Goal: Information Seeking & Learning: Find specific fact

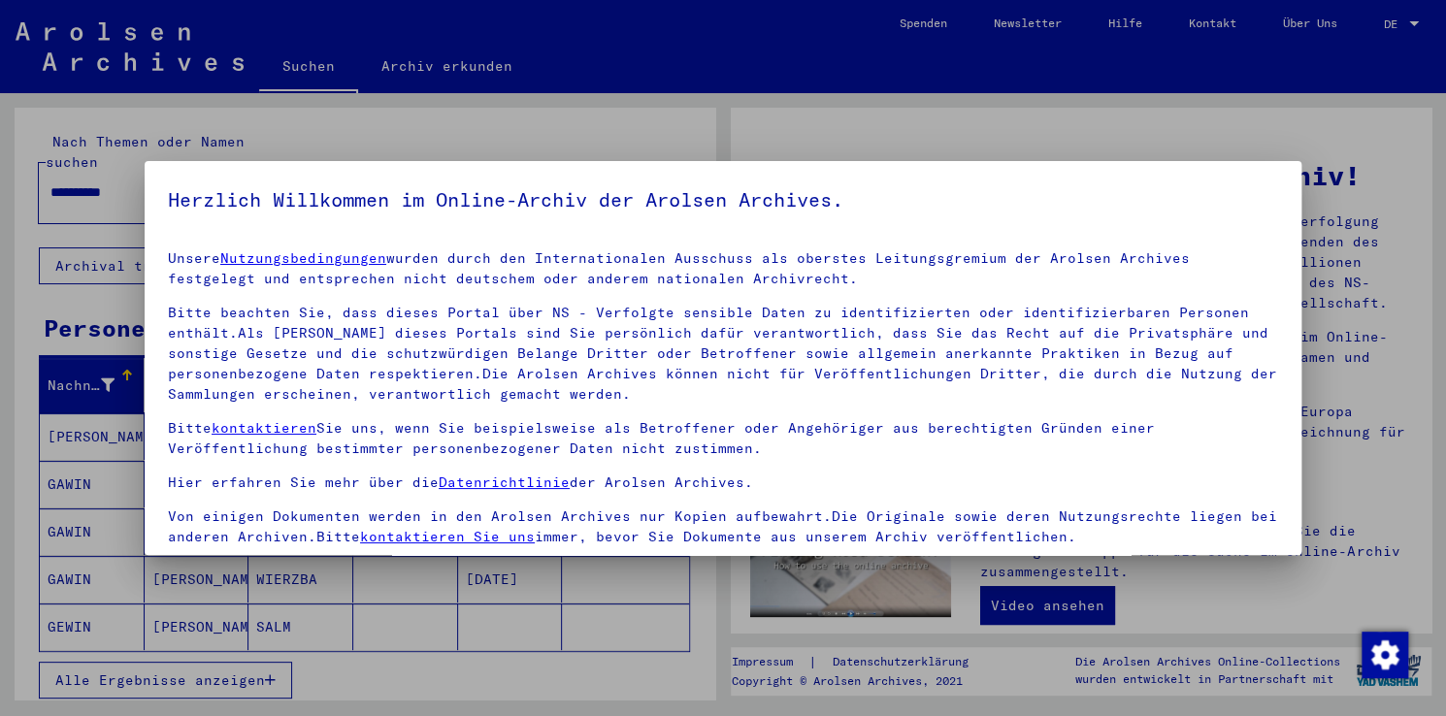
scroll to position [168, 0]
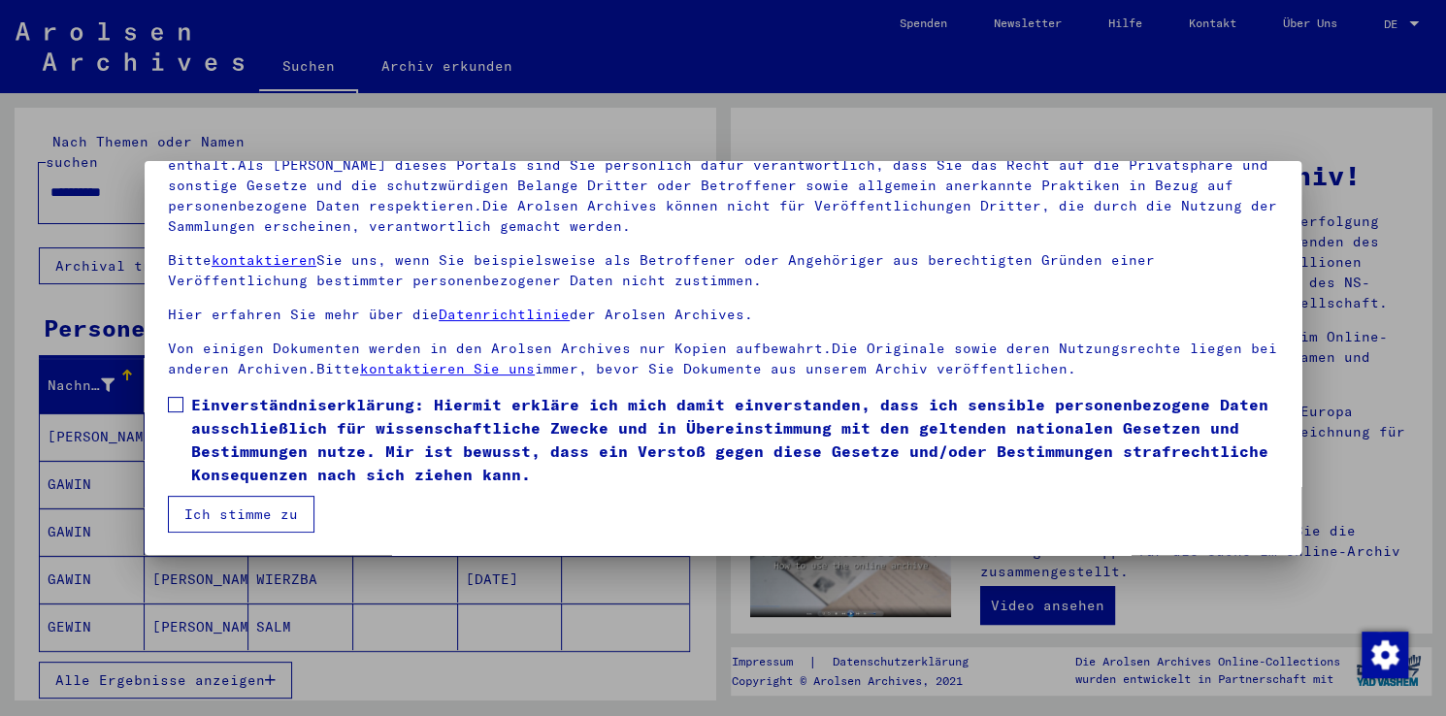
click at [177, 401] on span at bounding box center [176, 405] width 16 height 16
click at [215, 516] on button "Ich stimme zu" at bounding box center [241, 514] width 147 height 37
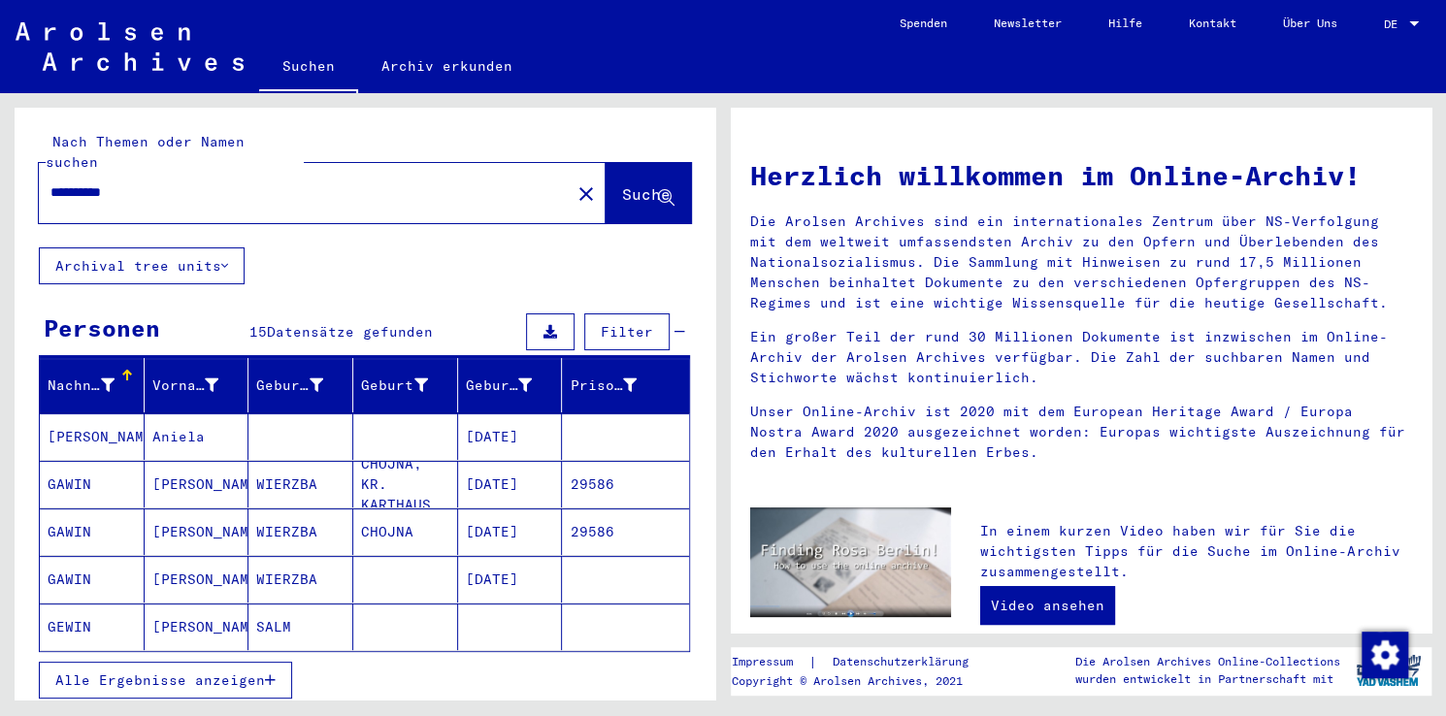
click at [163, 465] on mat-cell "[PERSON_NAME]" at bounding box center [197, 484] width 105 height 47
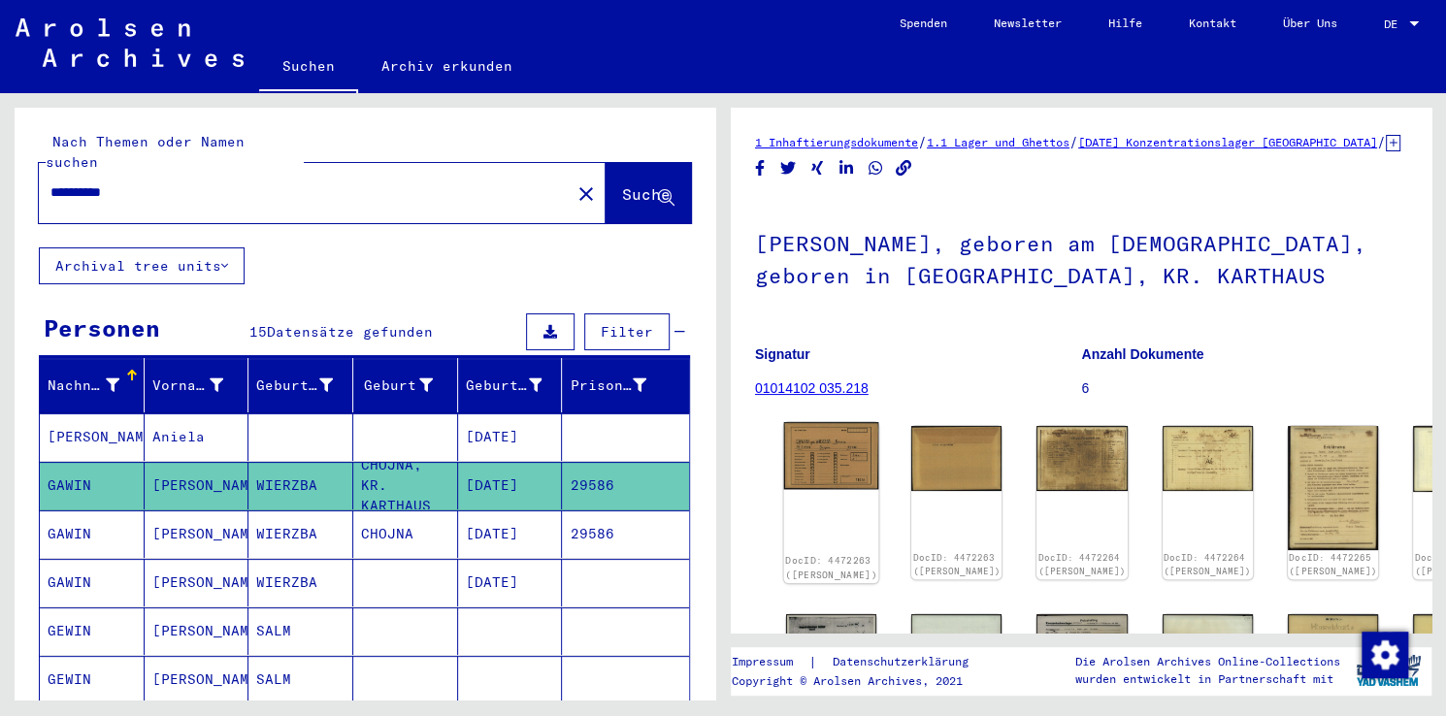
click at [813, 468] on img at bounding box center [831, 456] width 95 height 68
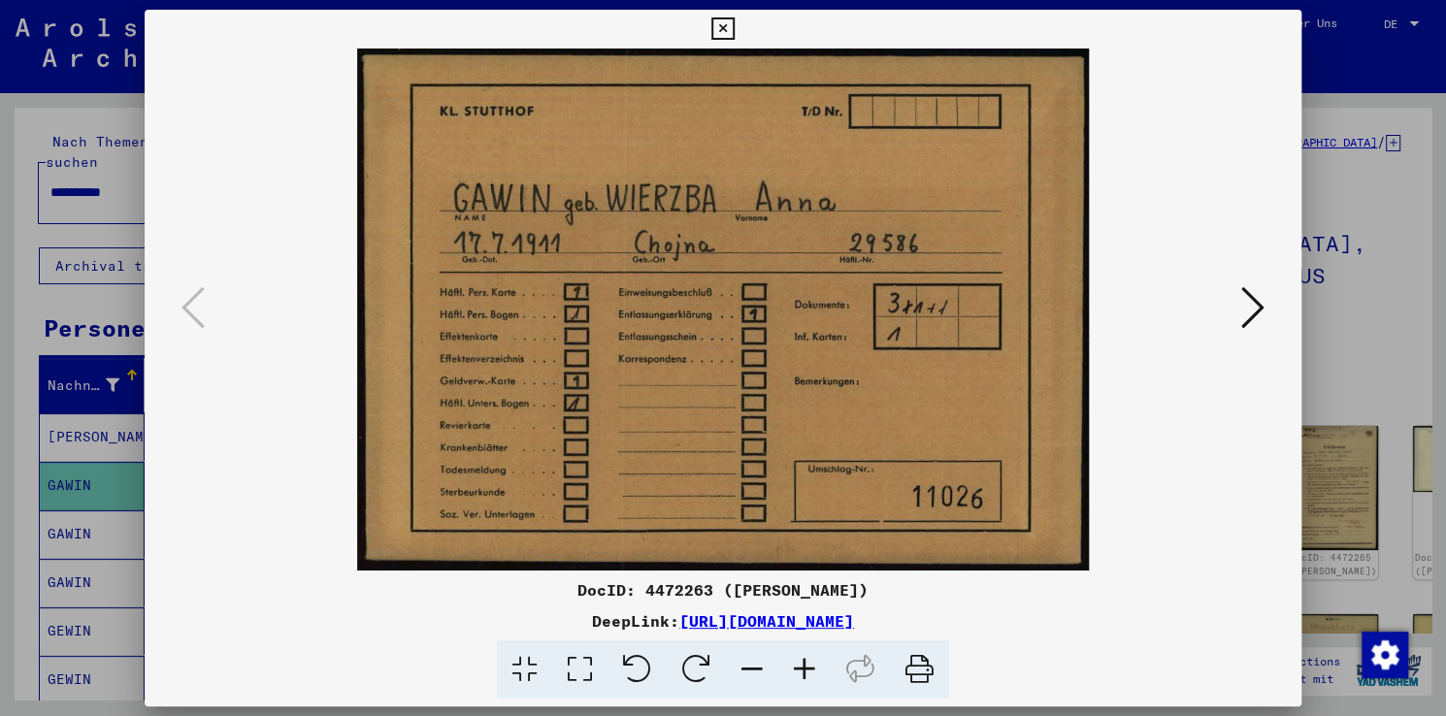
click at [1248, 305] on icon at bounding box center [1252, 307] width 23 height 47
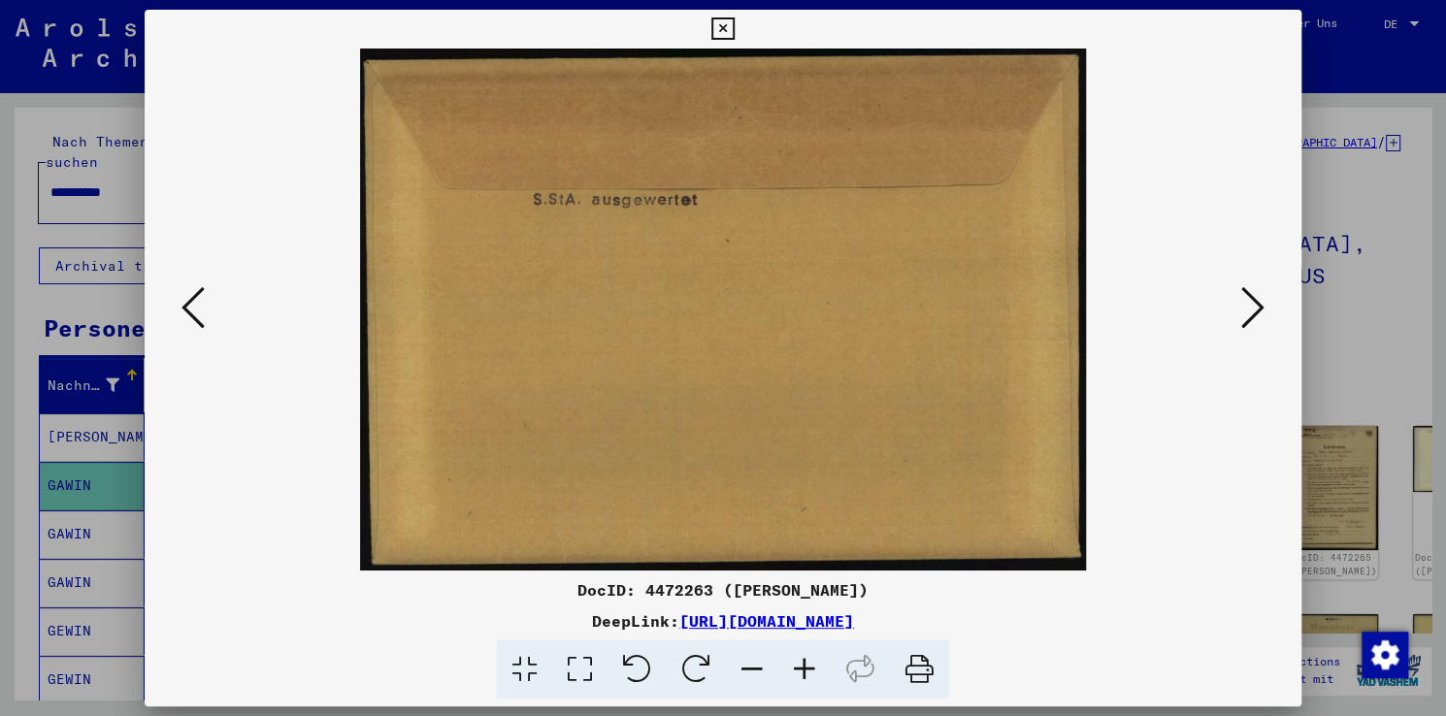
click at [1248, 305] on icon at bounding box center [1252, 307] width 23 height 47
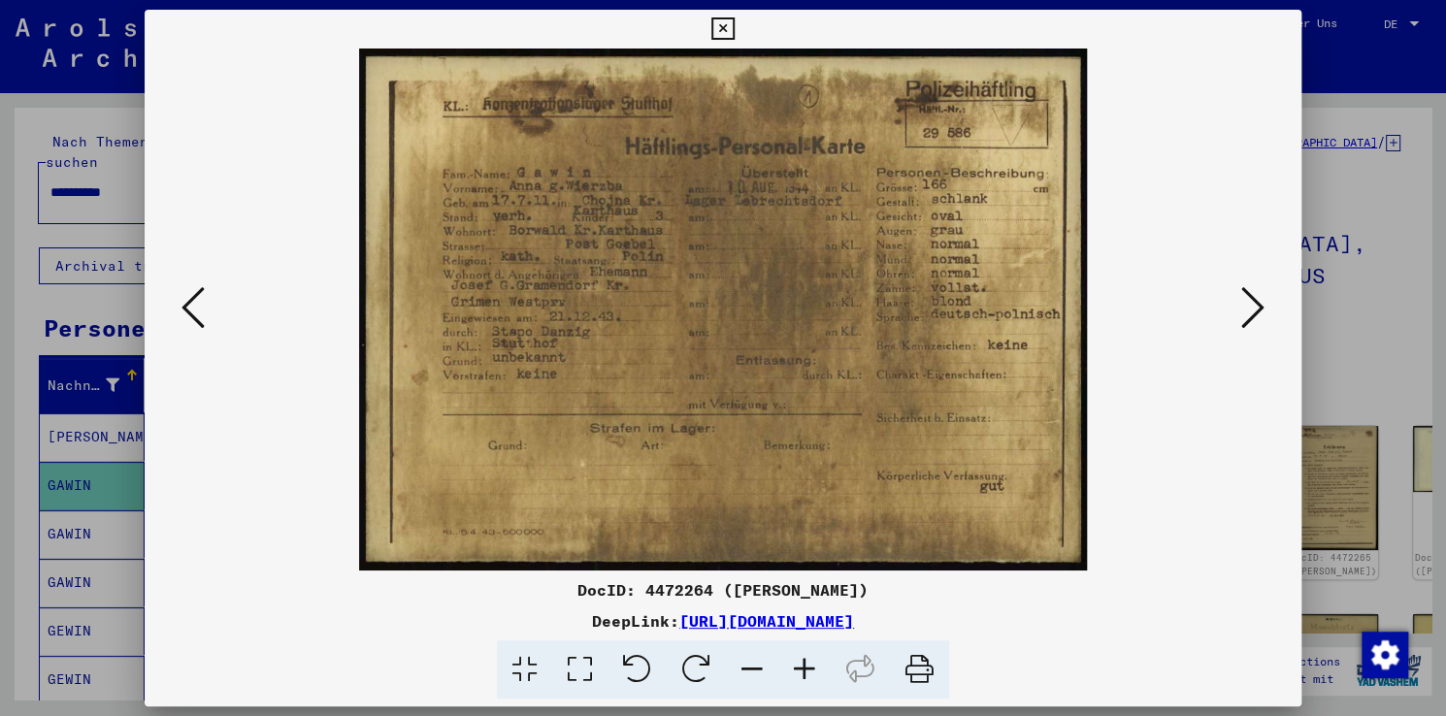
click at [1227, 314] on img at bounding box center [723, 310] width 1025 height 522
click at [1261, 299] on icon at bounding box center [1252, 307] width 23 height 47
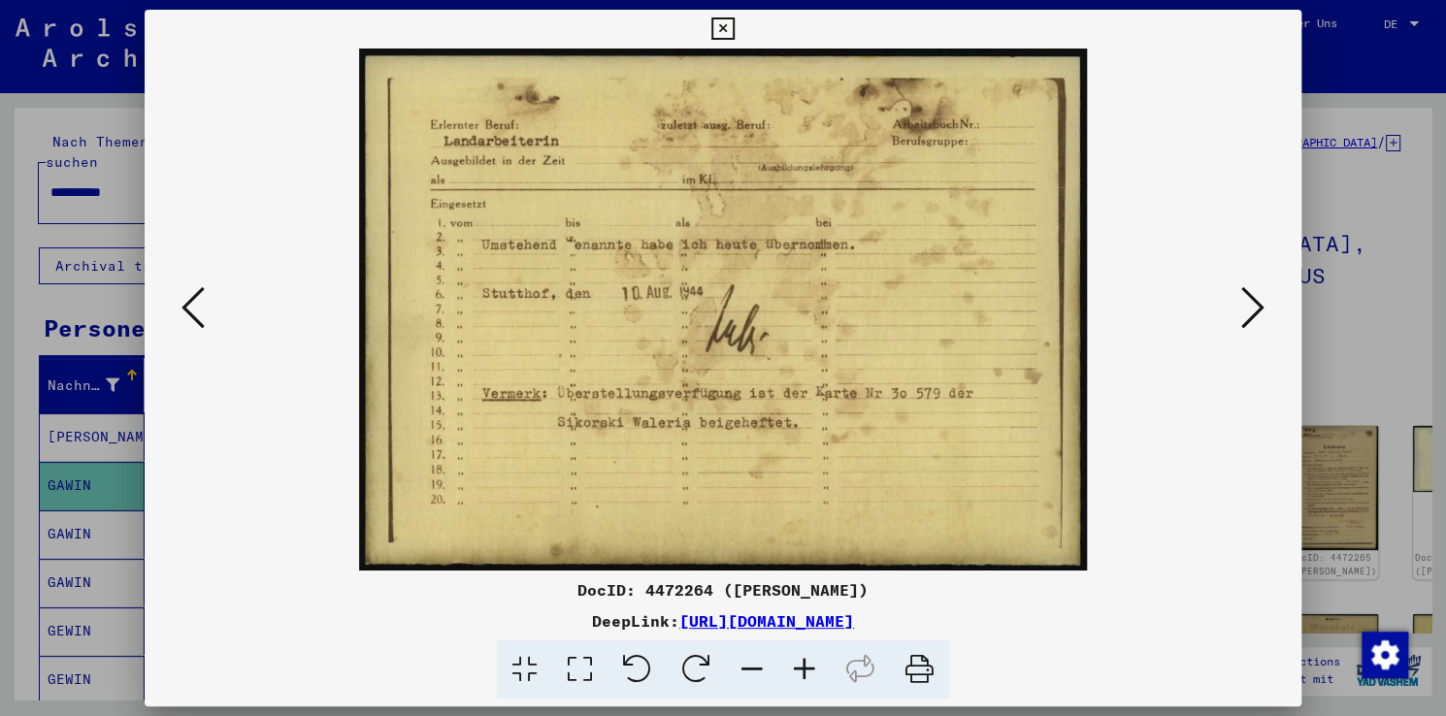
click at [1261, 299] on icon at bounding box center [1252, 307] width 23 height 47
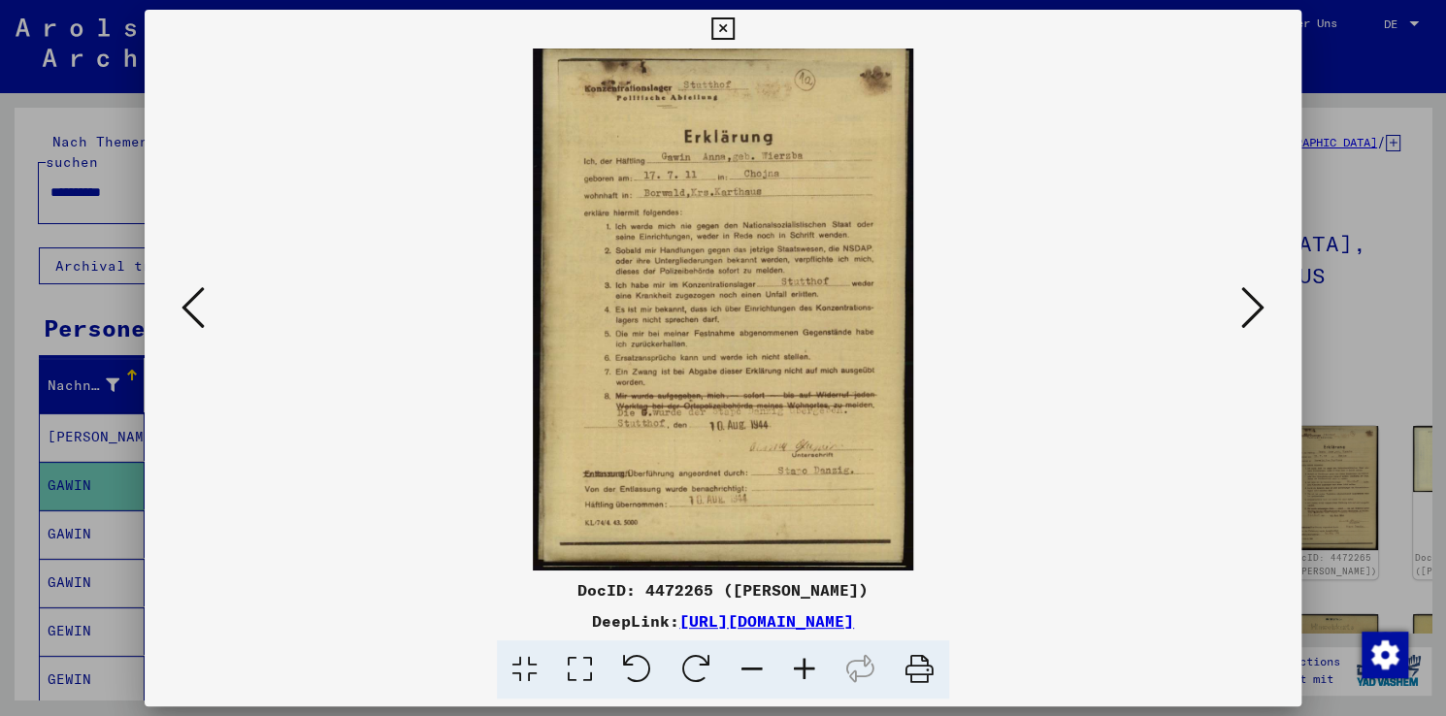
click at [1245, 321] on icon at bounding box center [1252, 307] width 23 height 47
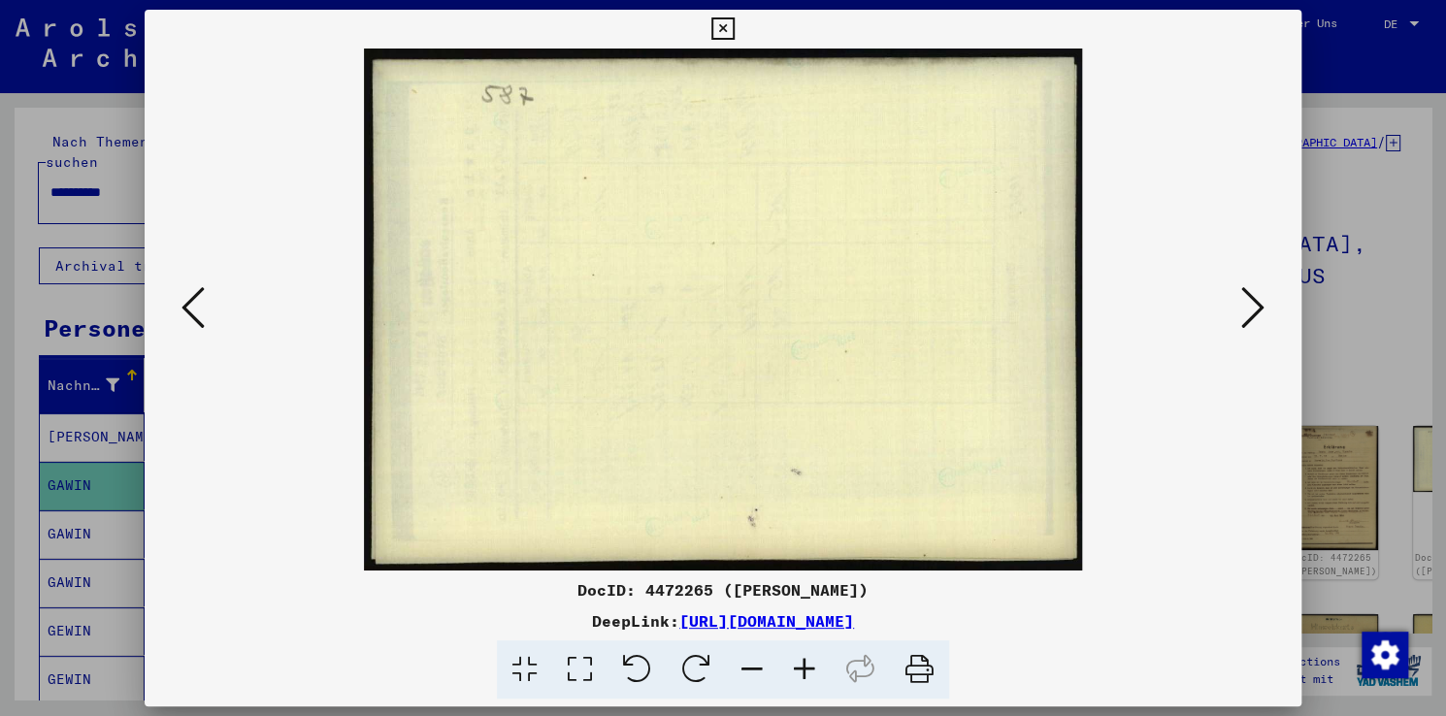
click at [1245, 321] on icon at bounding box center [1252, 307] width 23 height 47
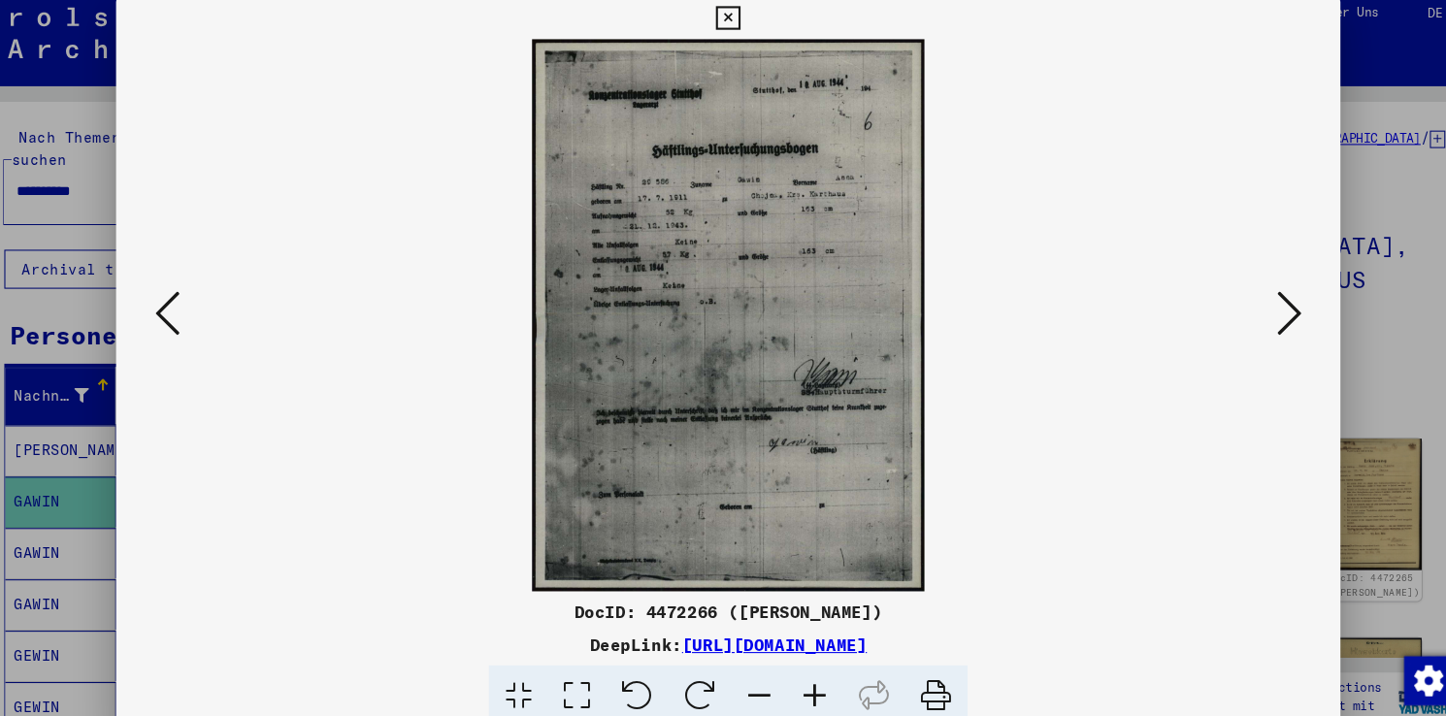
click at [1237, 303] on button at bounding box center [1252, 308] width 35 height 55
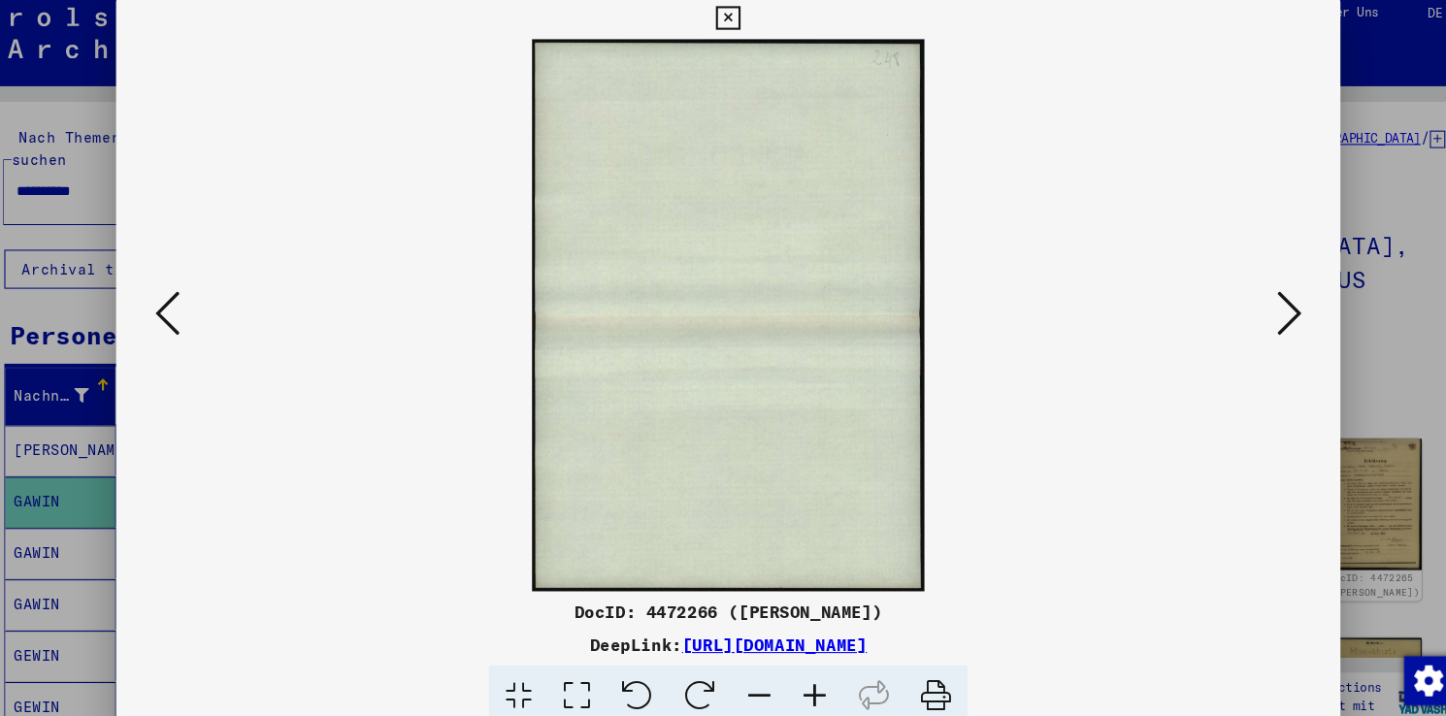
click at [1237, 303] on button at bounding box center [1252, 308] width 35 height 55
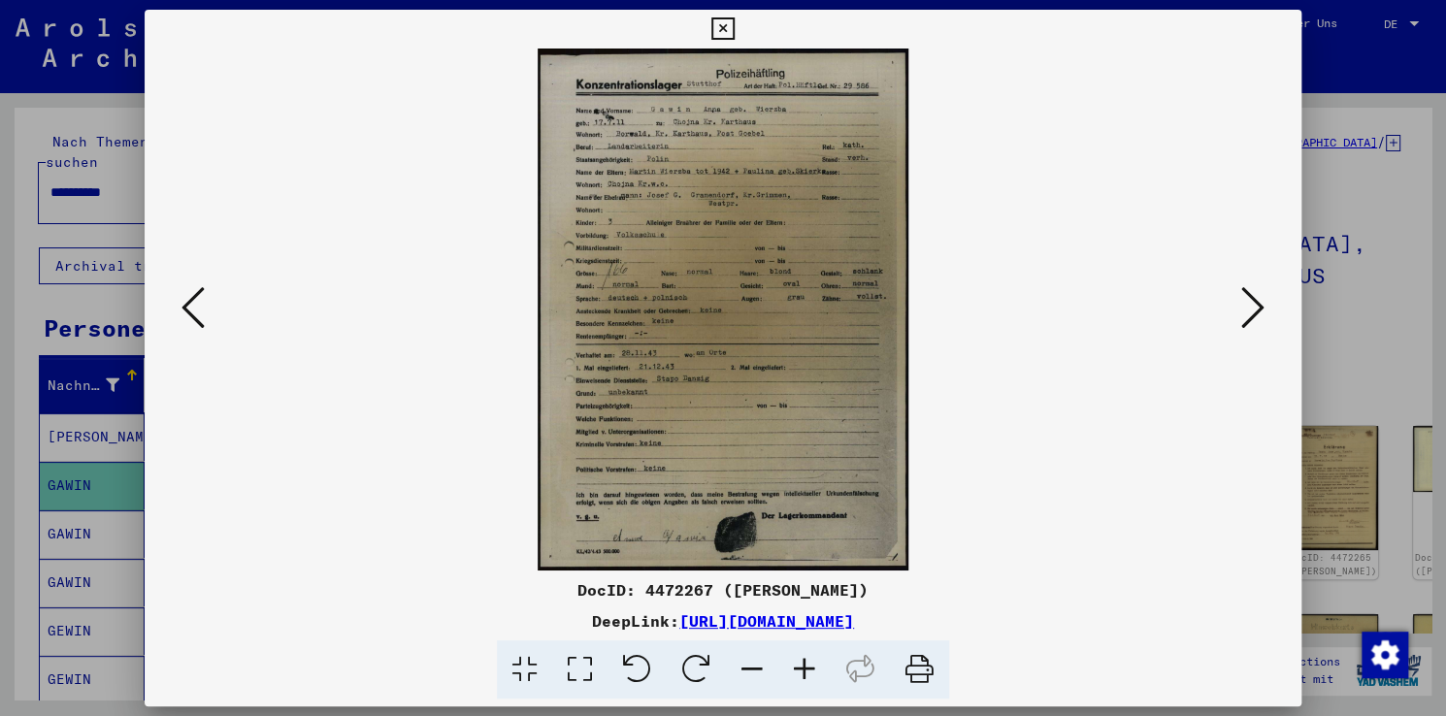
click at [1253, 301] on icon at bounding box center [1252, 307] width 23 height 47
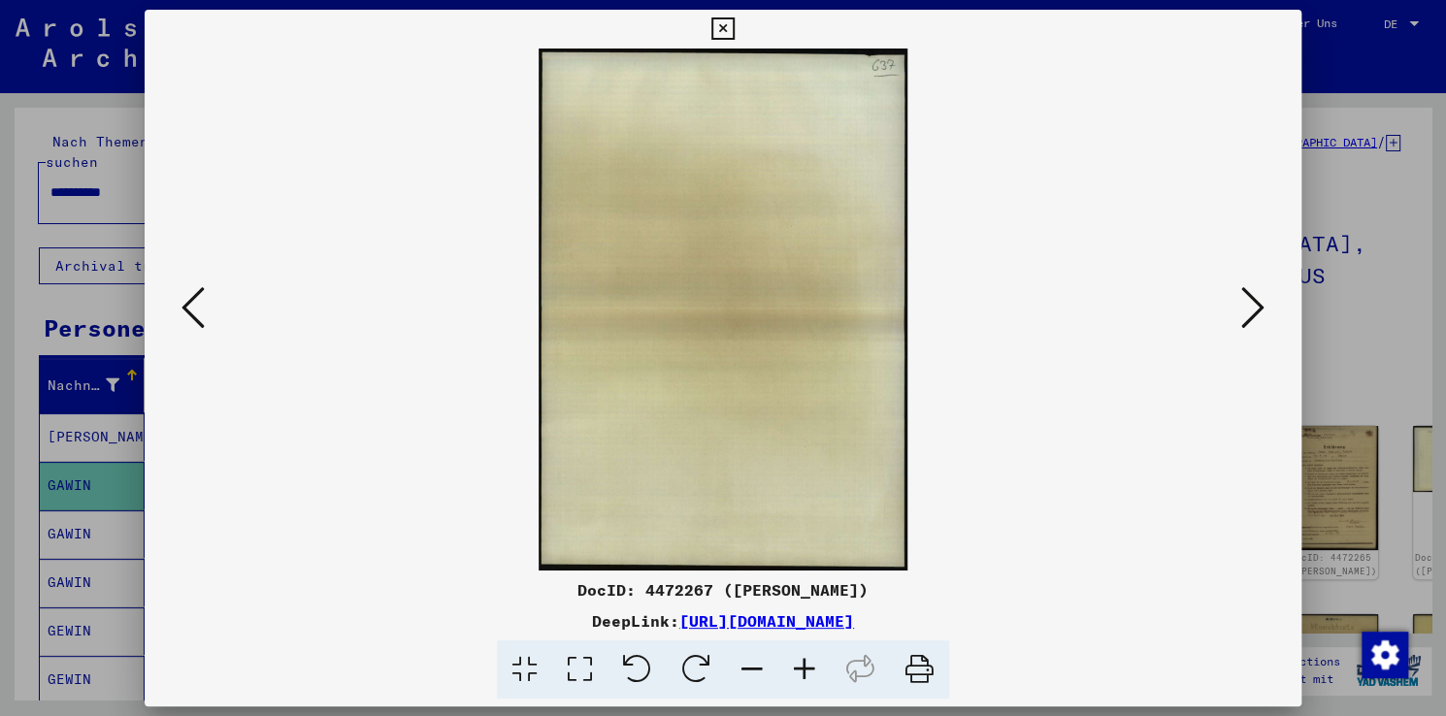
click at [1253, 301] on icon at bounding box center [1252, 307] width 23 height 47
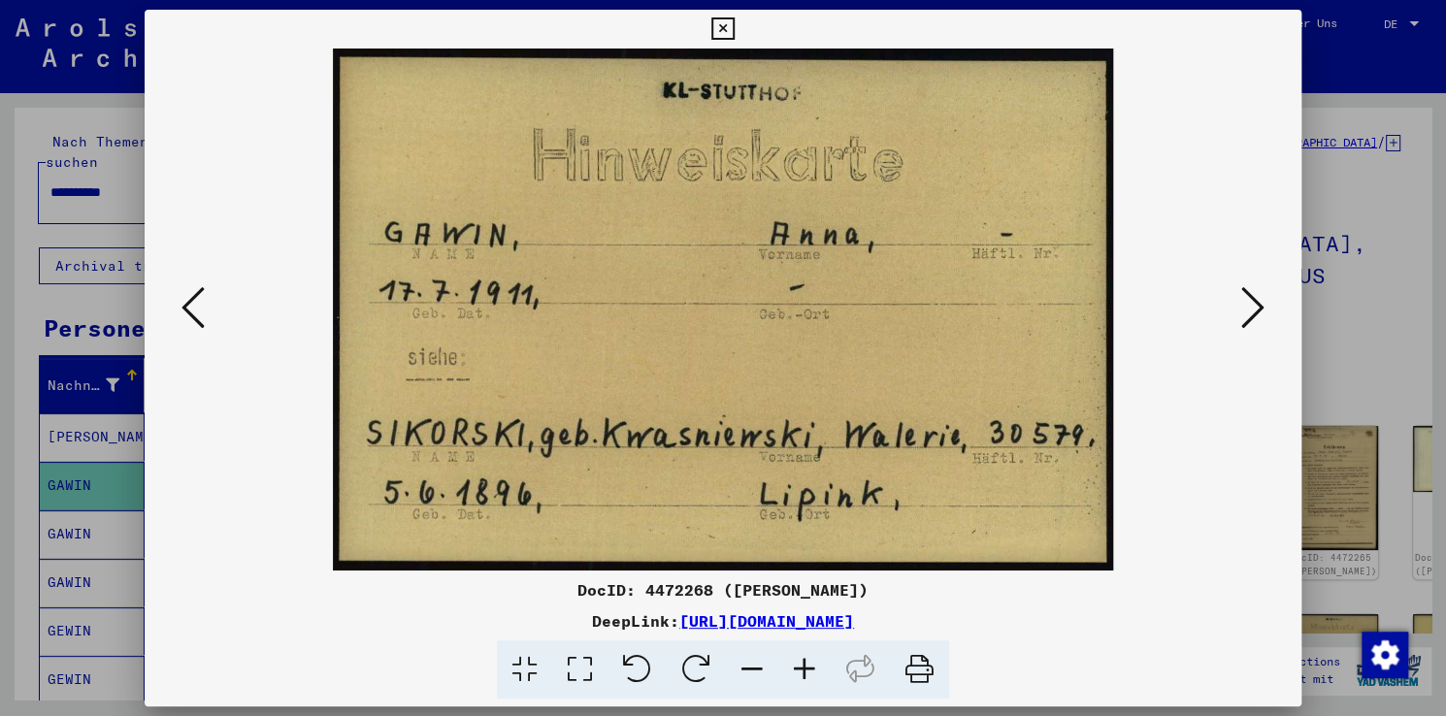
click at [1254, 307] on icon at bounding box center [1252, 307] width 23 height 47
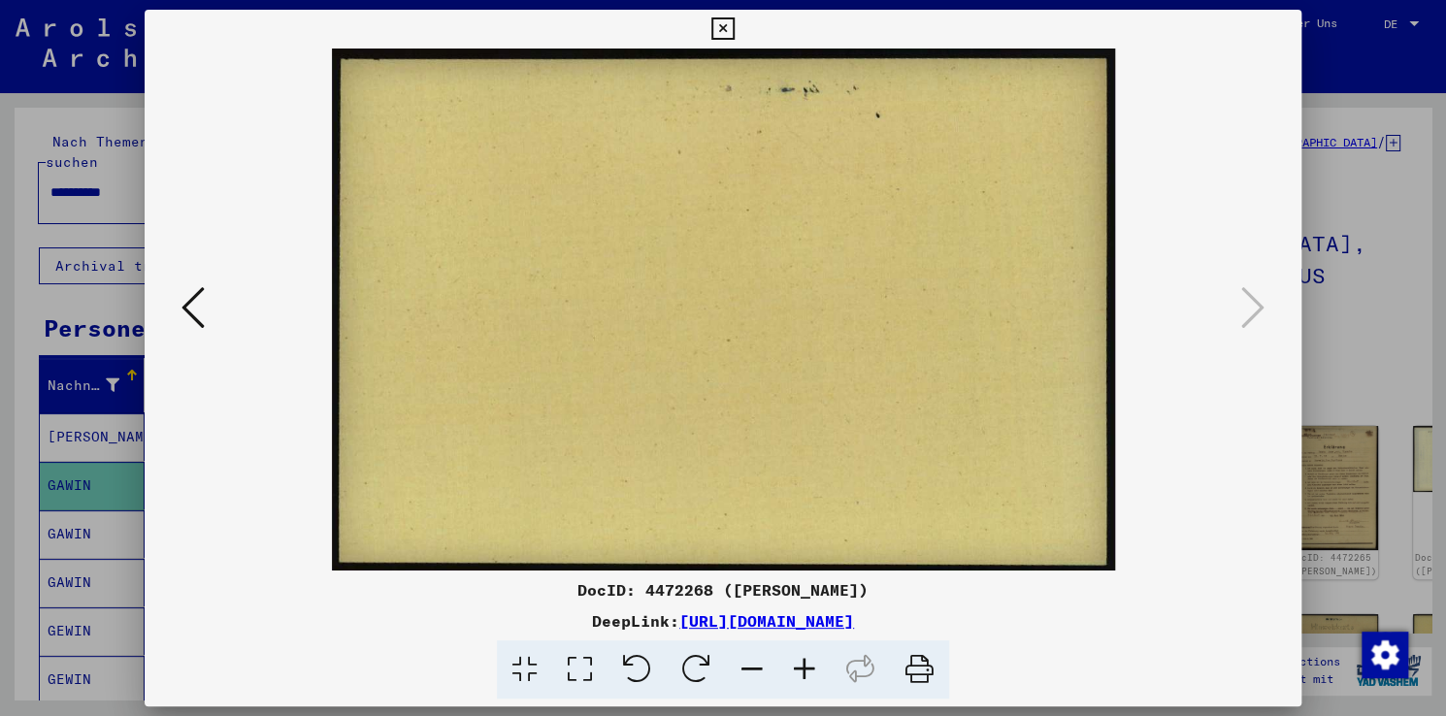
click at [1393, 351] on div at bounding box center [723, 358] width 1446 height 716
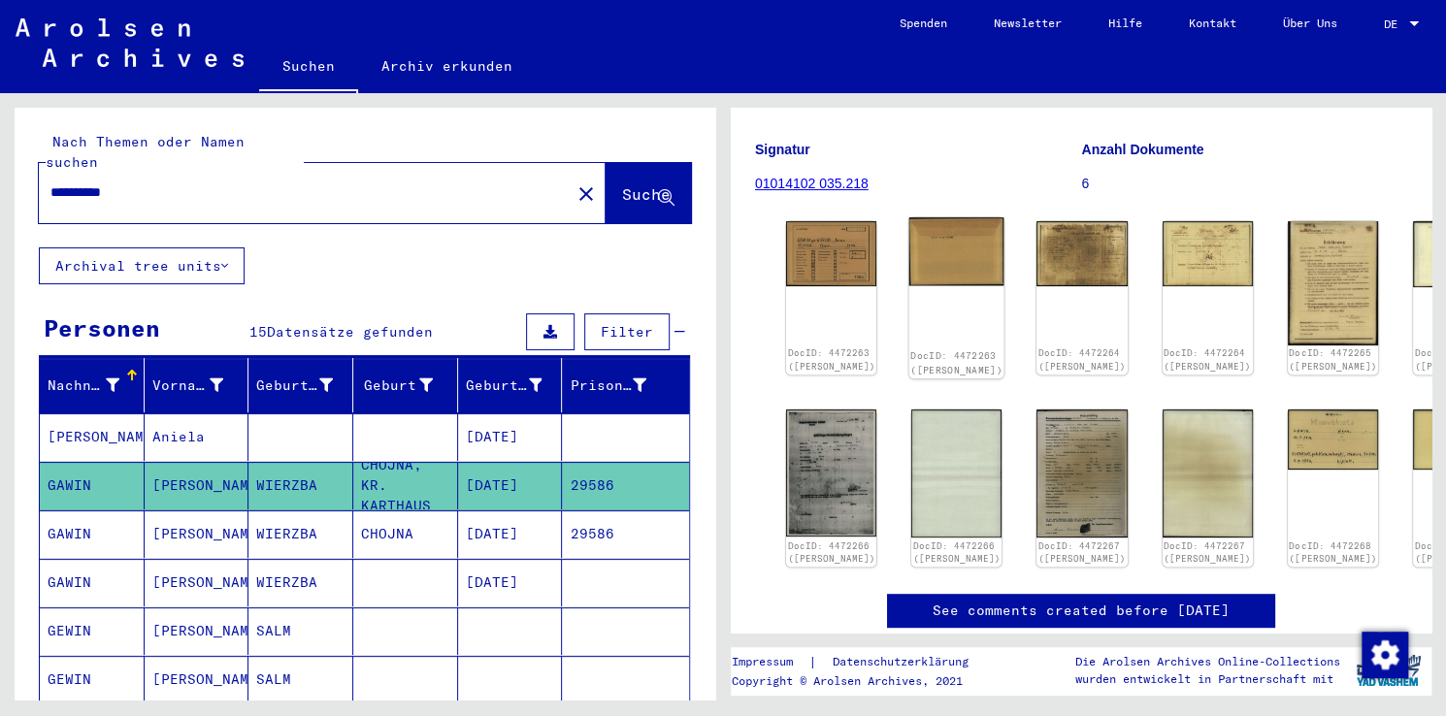
scroll to position [205, 0]
click at [574, 182] on mat-icon "close" at bounding box center [585, 193] width 23 height 23
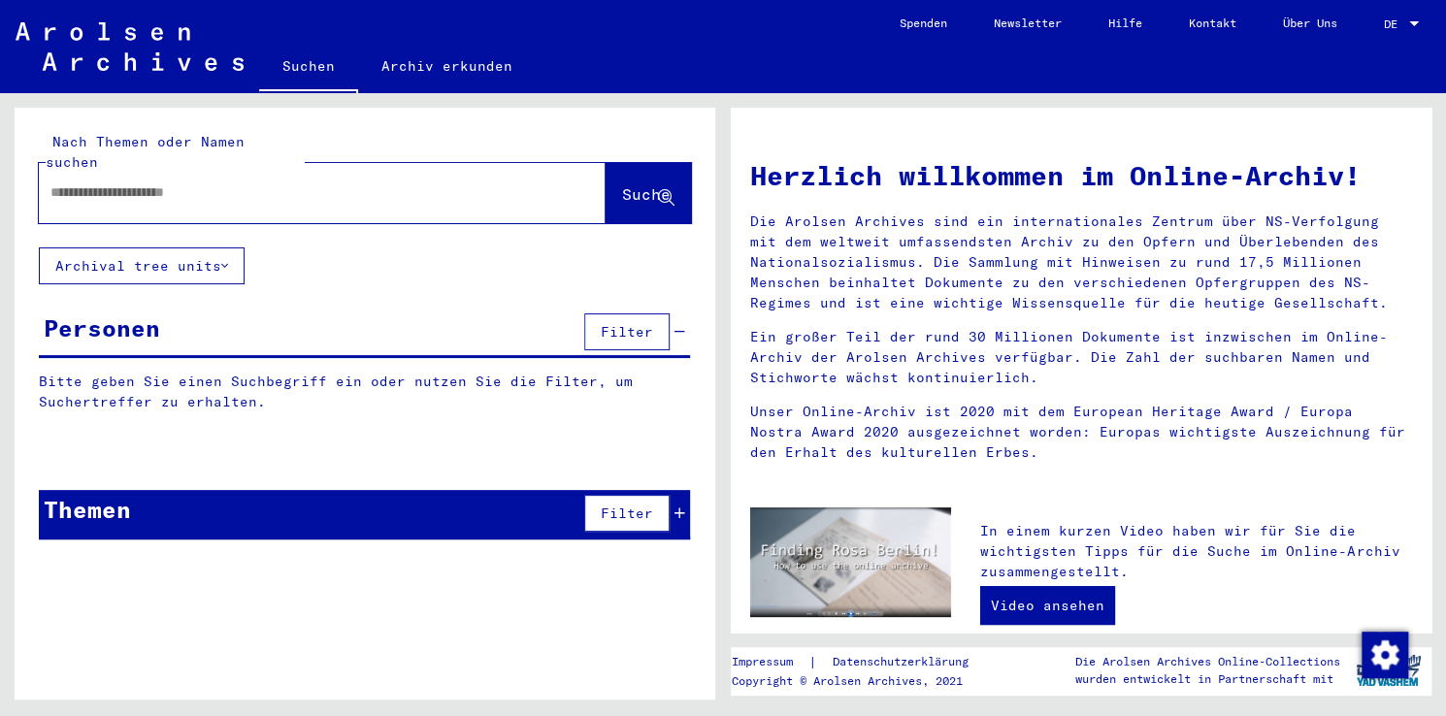
click at [347, 182] on input "text" at bounding box center [298, 192] width 497 height 20
type input "*********"
click at [622, 184] on span "Suche" at bounding box center [646, 193] width 49 height 19
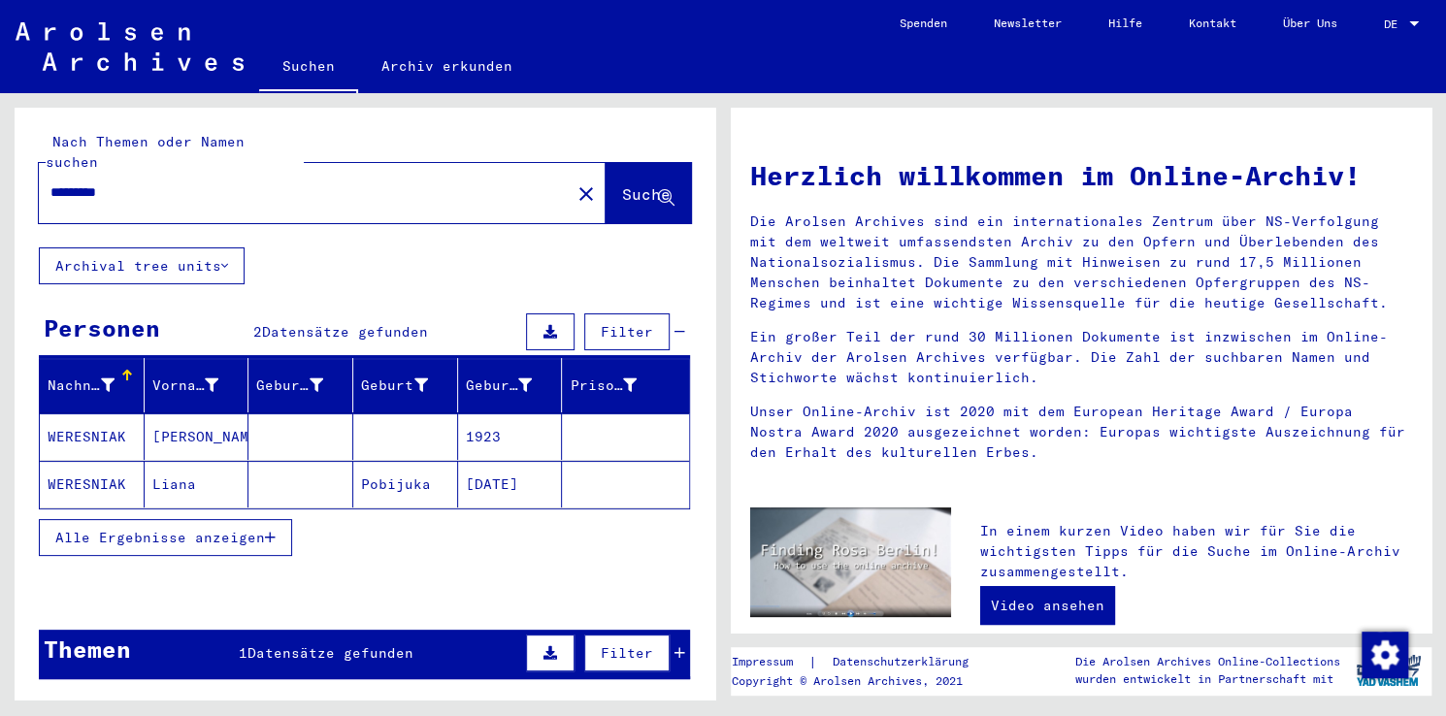
click at [89, 415] on mat-cell "WERESNIAK" at bounding box center [92, 436] width 105 height 47
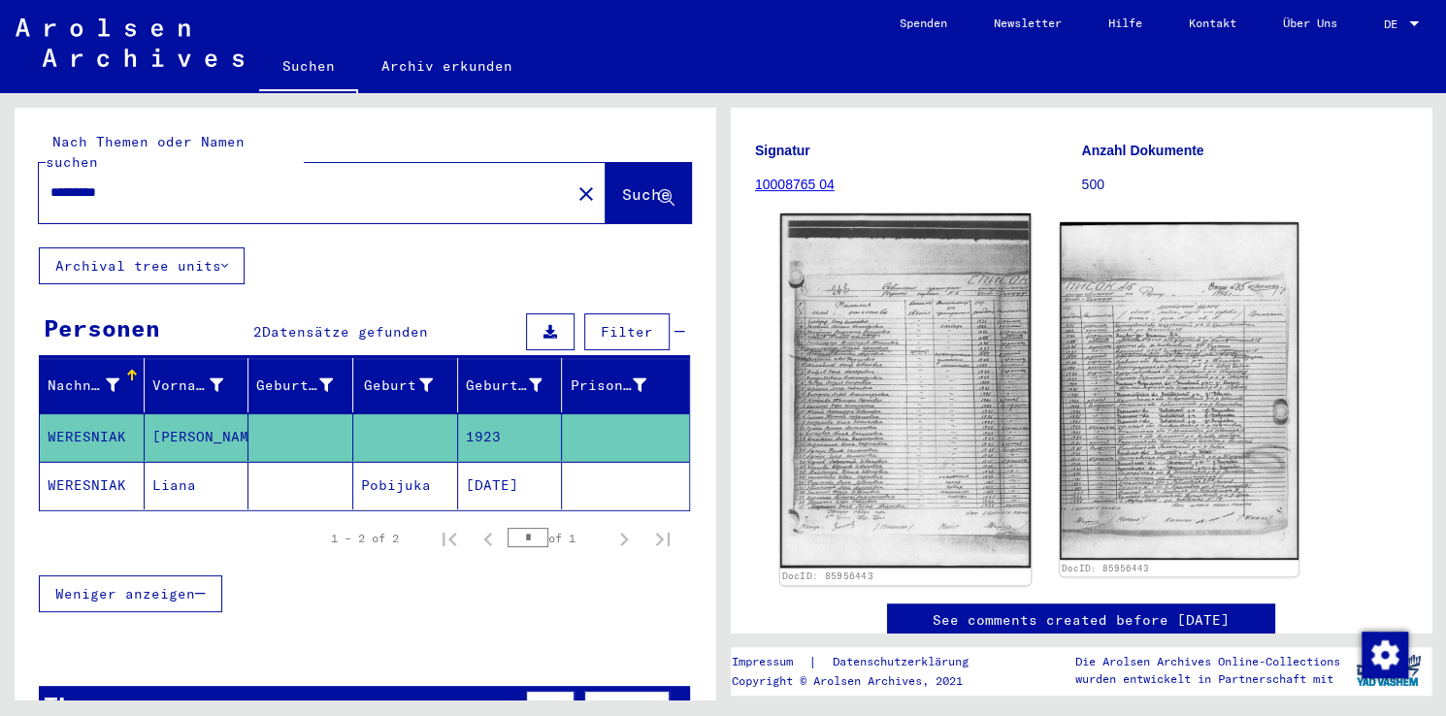
scroll to position [235, 0]
click at [858, 328] on img at bounding box center [905, 389] width 250 height 354
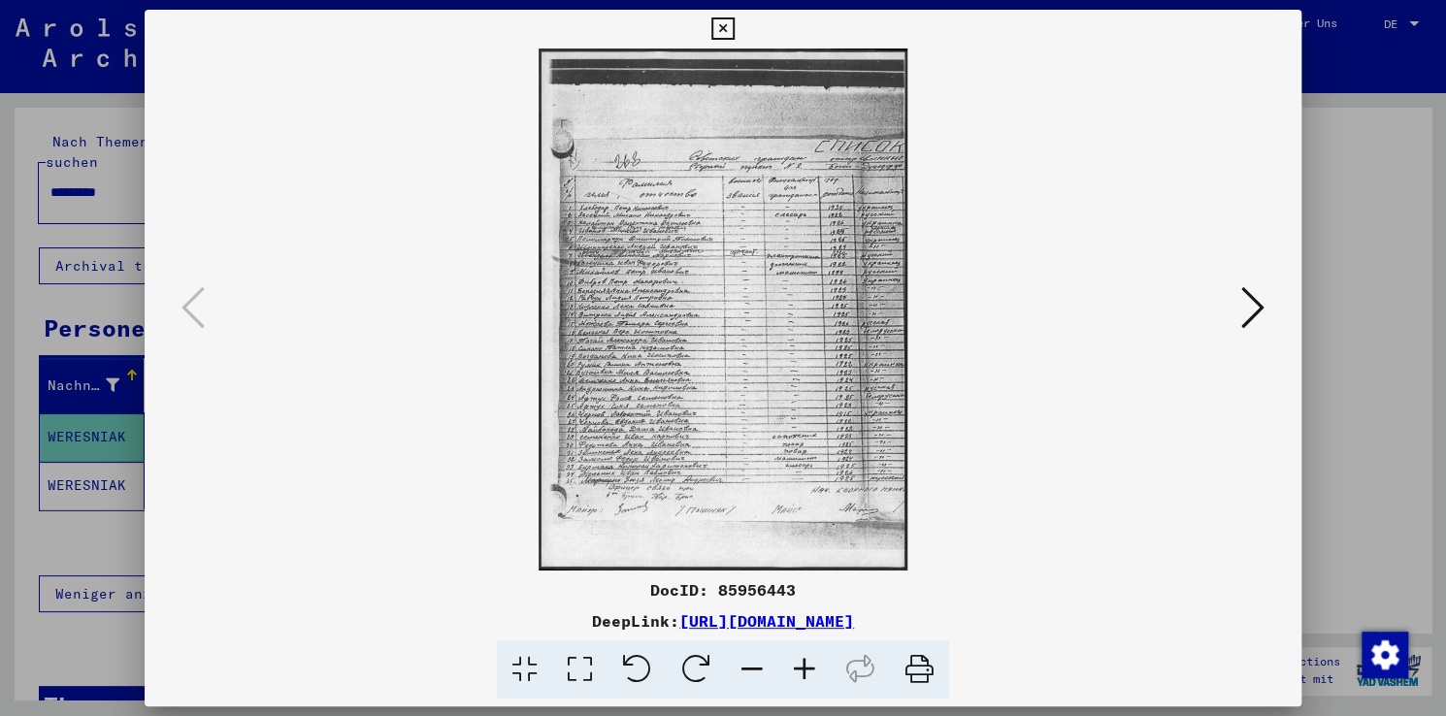
click at [1241, 311] on icon at bounding box center [1252, 307] width 23 height 47
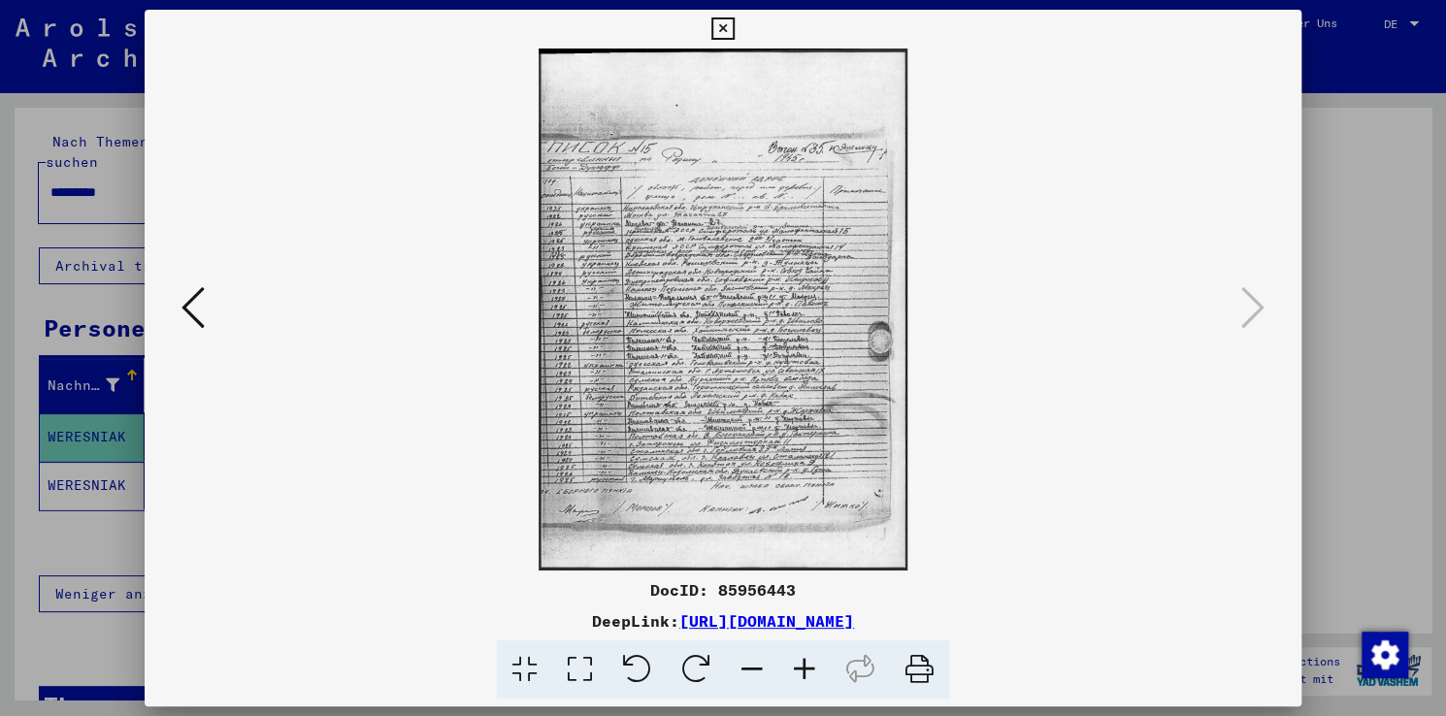
click at [1346, 404] on div at bounding box center [723, 358] width 1446 height 716
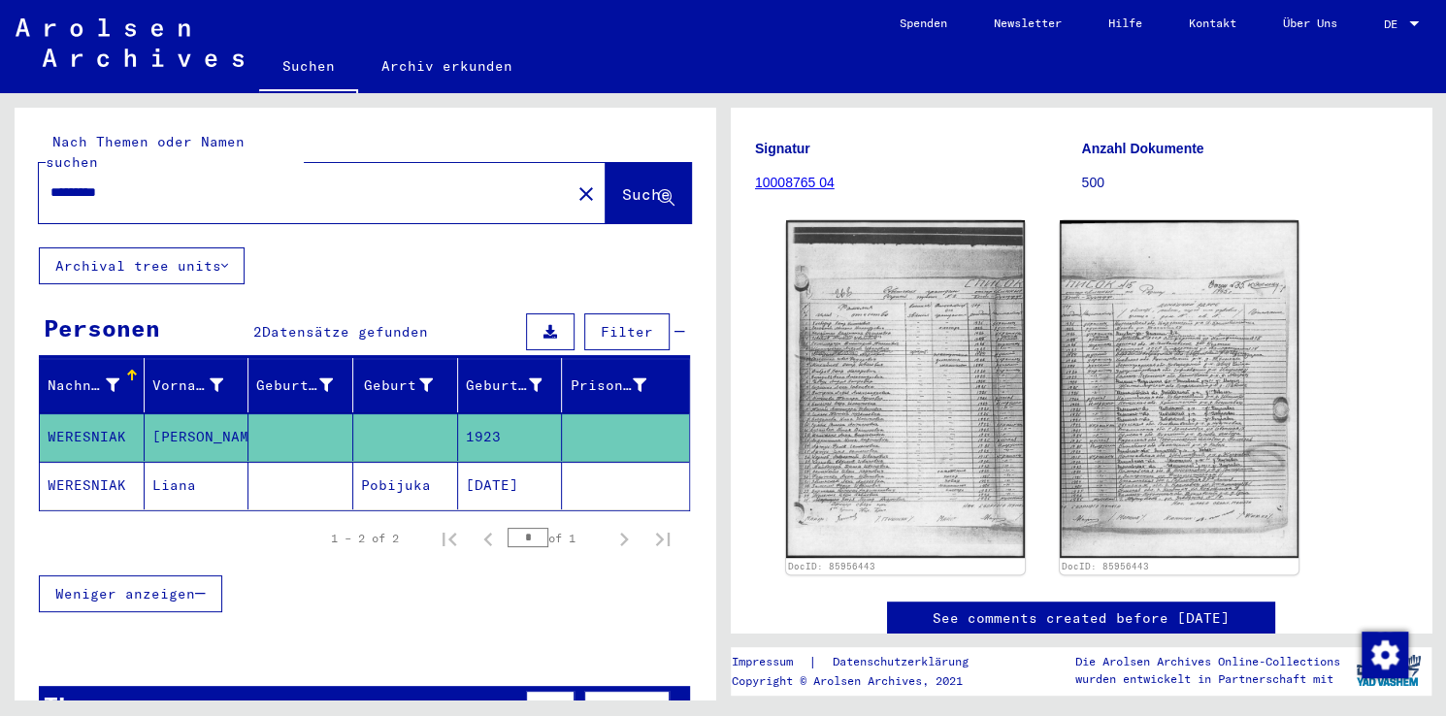
click at [92, 468] on mat-cell "WERESNIAK" at bounding box center [92, 486] width 105 height 48
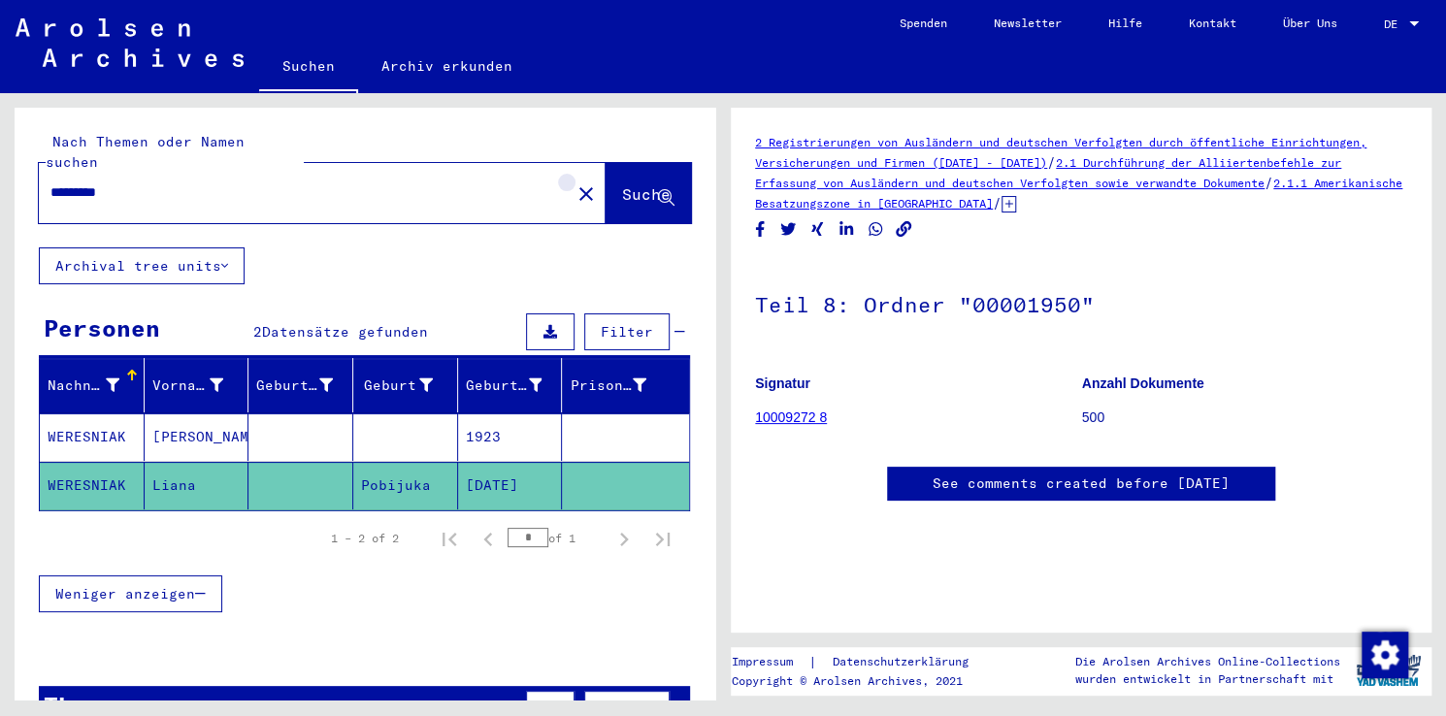
click at [574, 182] on mat-icon "close" at bounding box center [585, 193] width 23 height 23
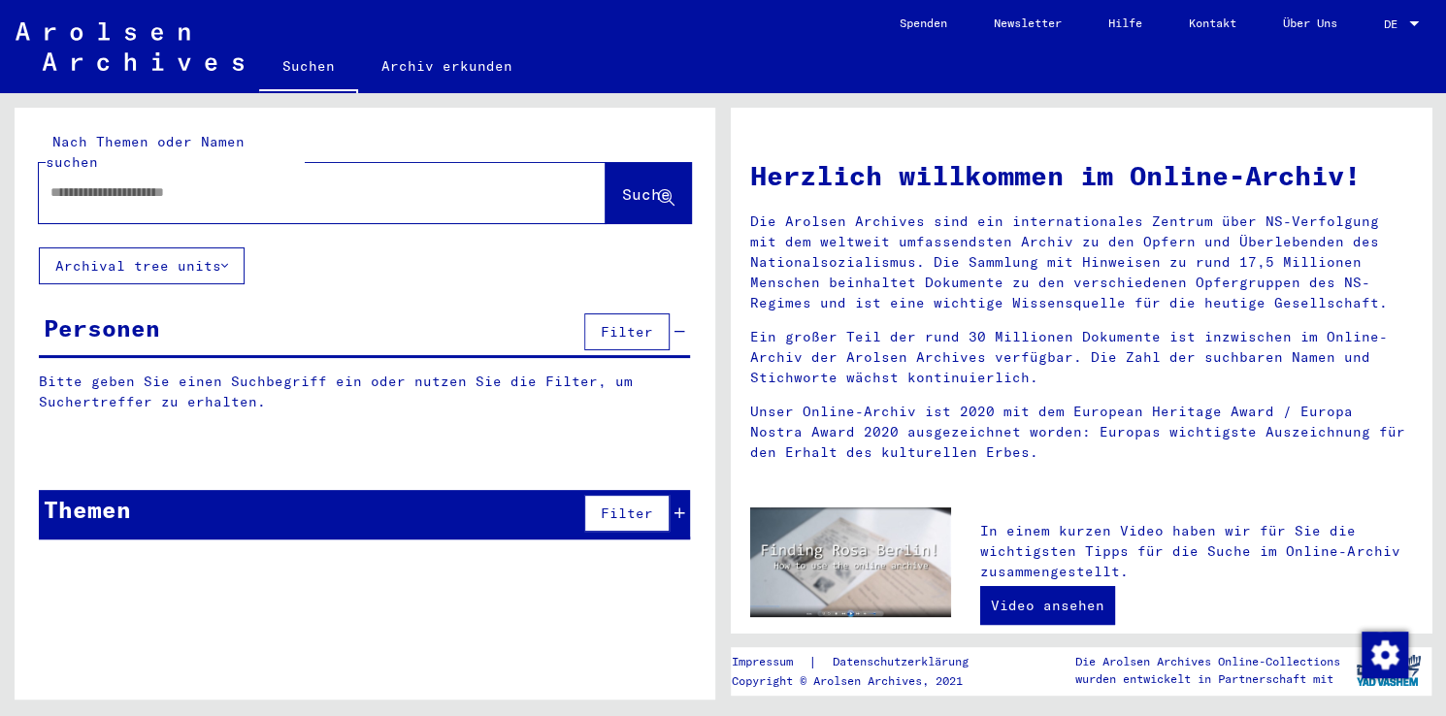
click at [452, 182] on input "text" at bounding box center [298, 192] width 497 height 20
type input "*******"
click at [642, 184] on span "Suche" at bounding box center [646, 193] width 49 height 19
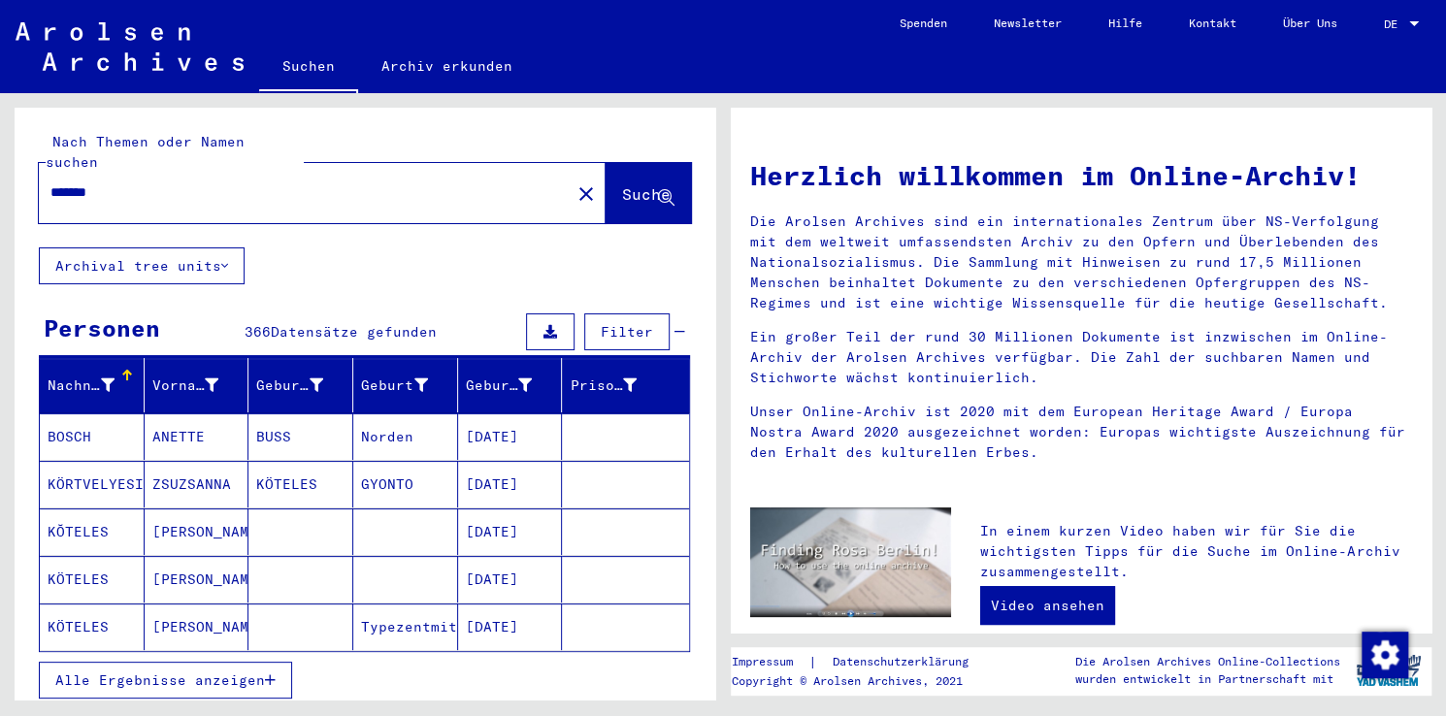
click at [92, 509] on mat-cell "KŎTELES" at bounding box center [92, 531] width 105 height 47
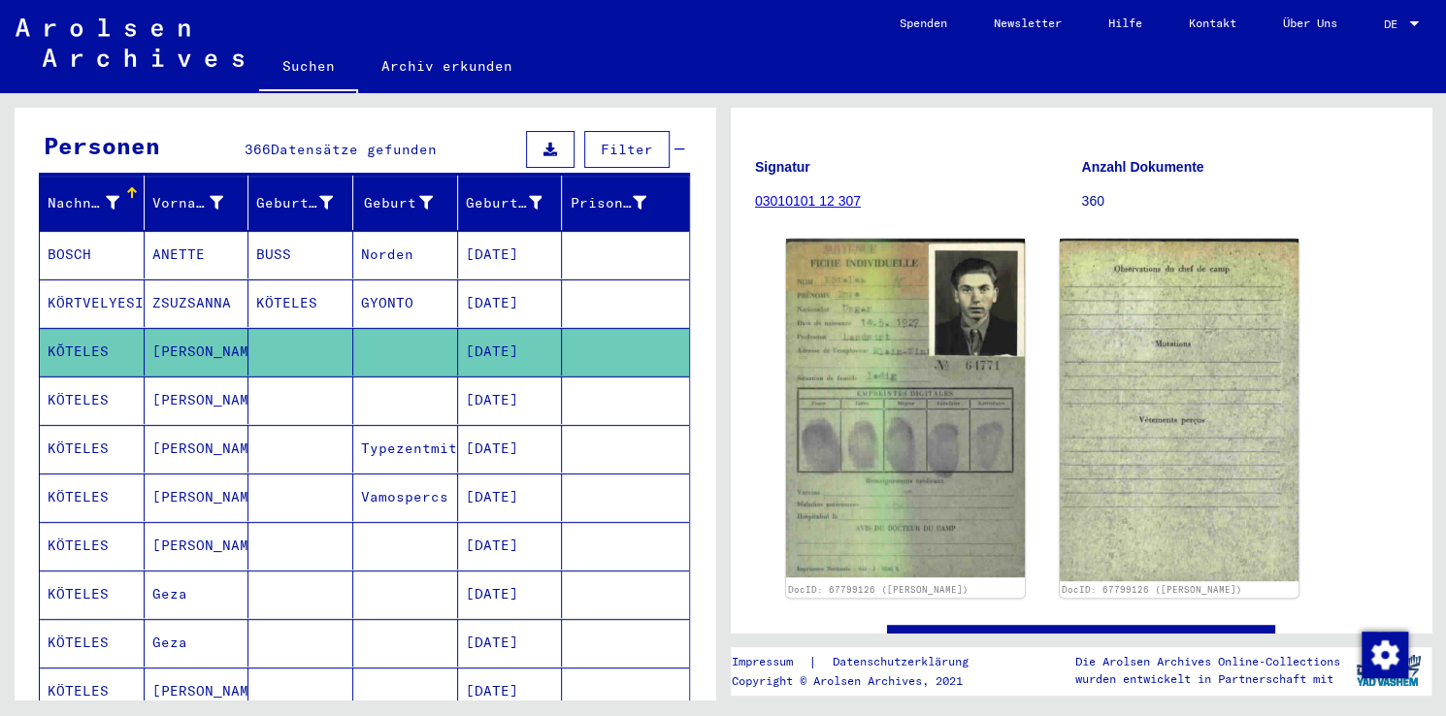
scroll to position [260, 0]
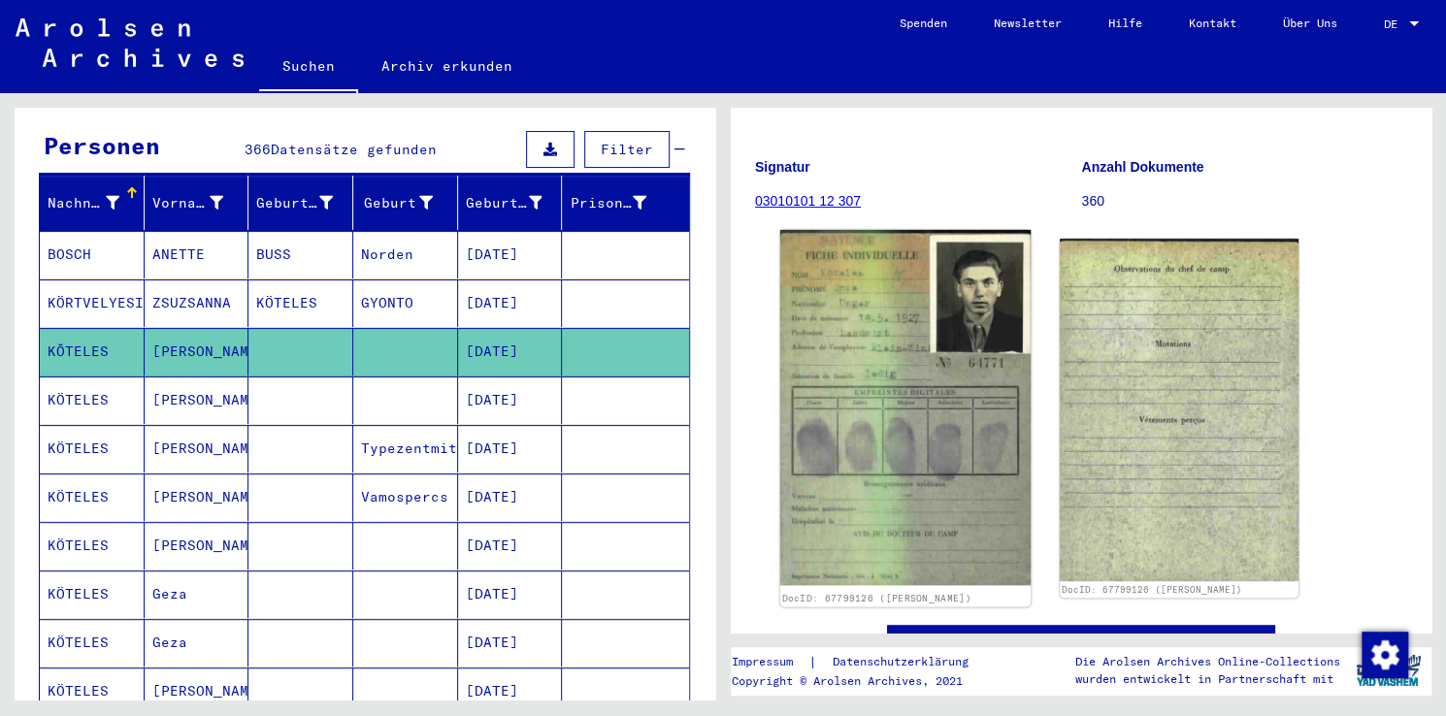
click at [949, 338] on img at bounding box center [905, 408] width 250 height 356
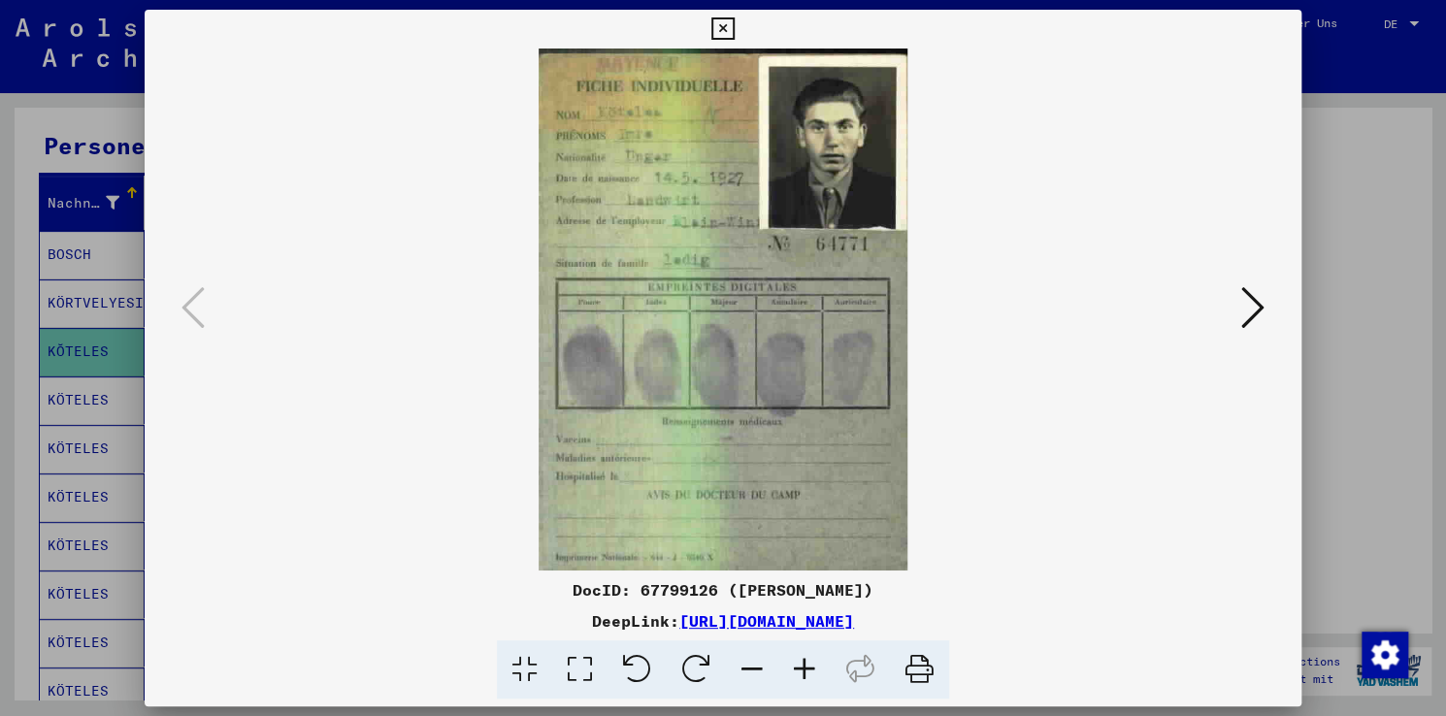
click at [1369, 380] on div at bounding box center [723, 358] width 1446 height 716
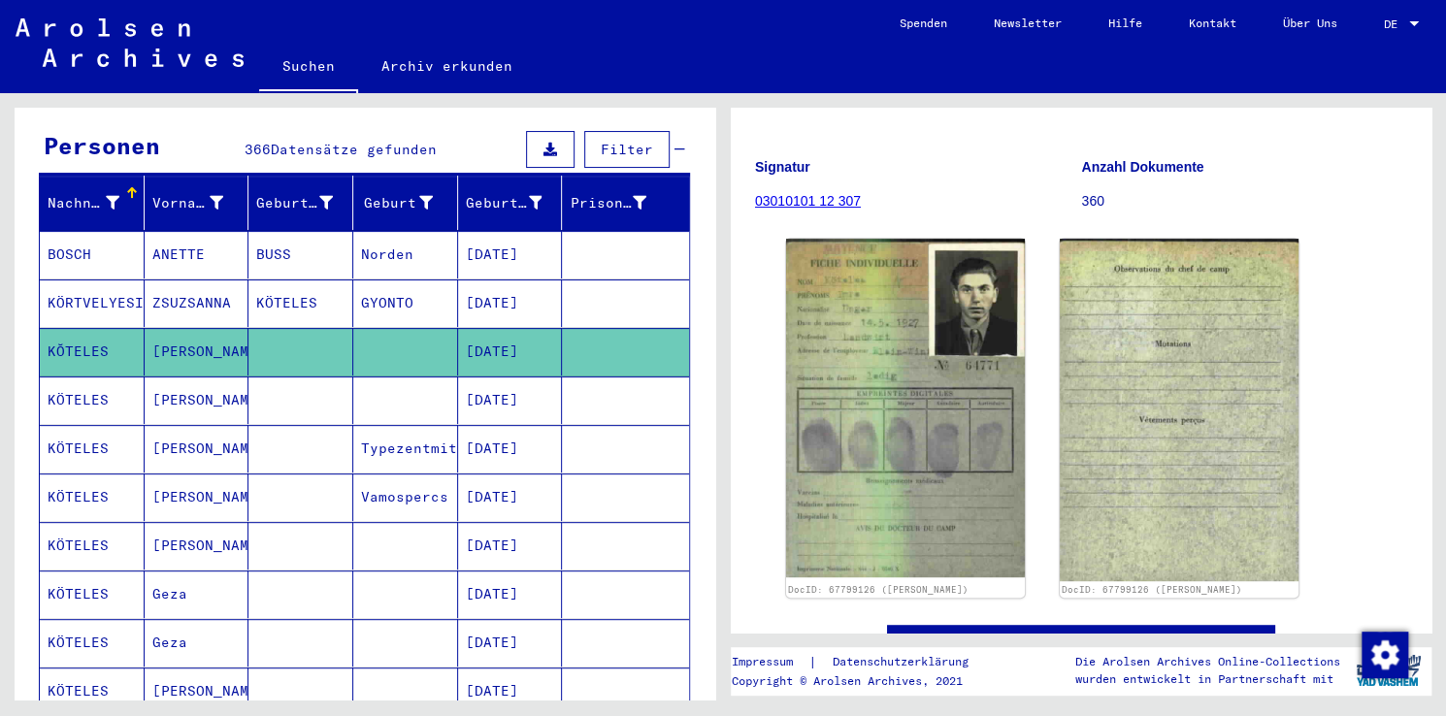
click at [72, 376] on mat-cell "KÖTELES" at bounding box center [92, 400] width 105 height 48
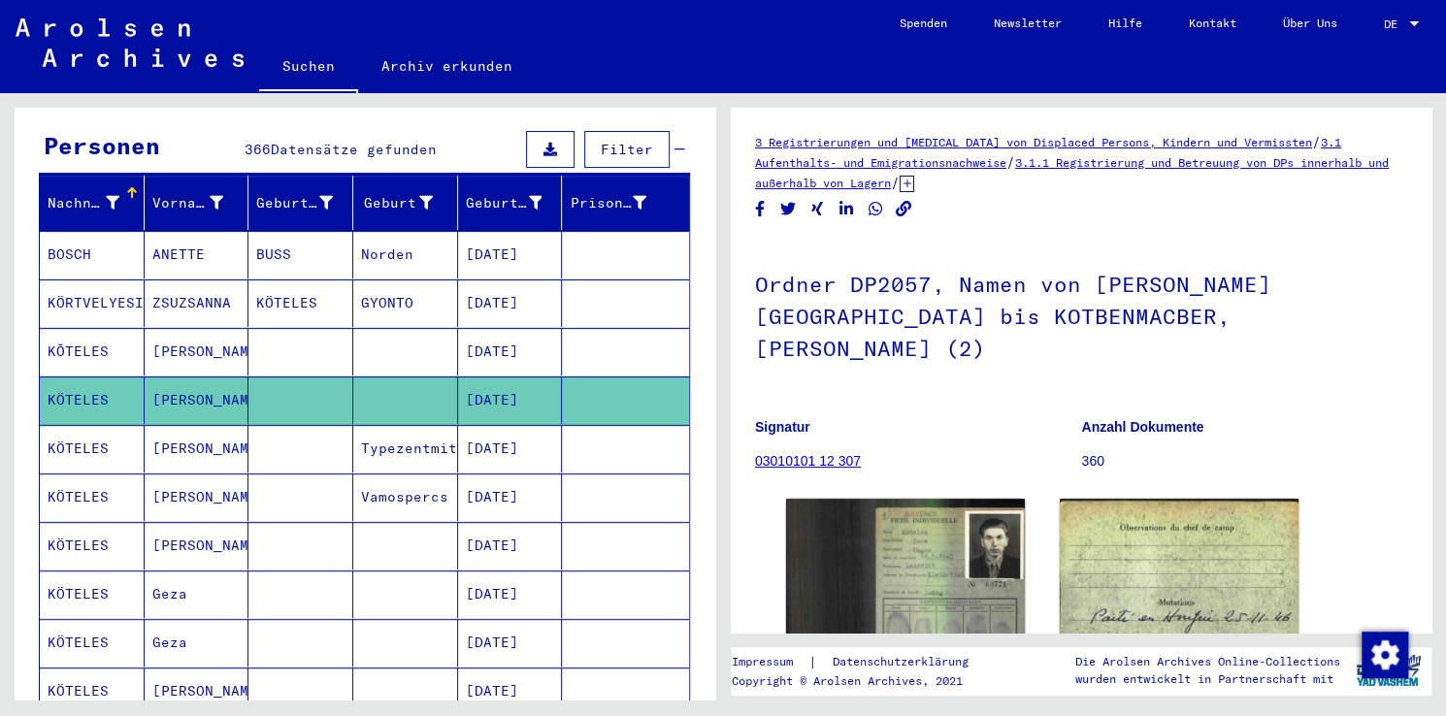
click at [81, 425] on mat-cell "KÖTELES" at bounding box center [92, 449] width 105 height 48
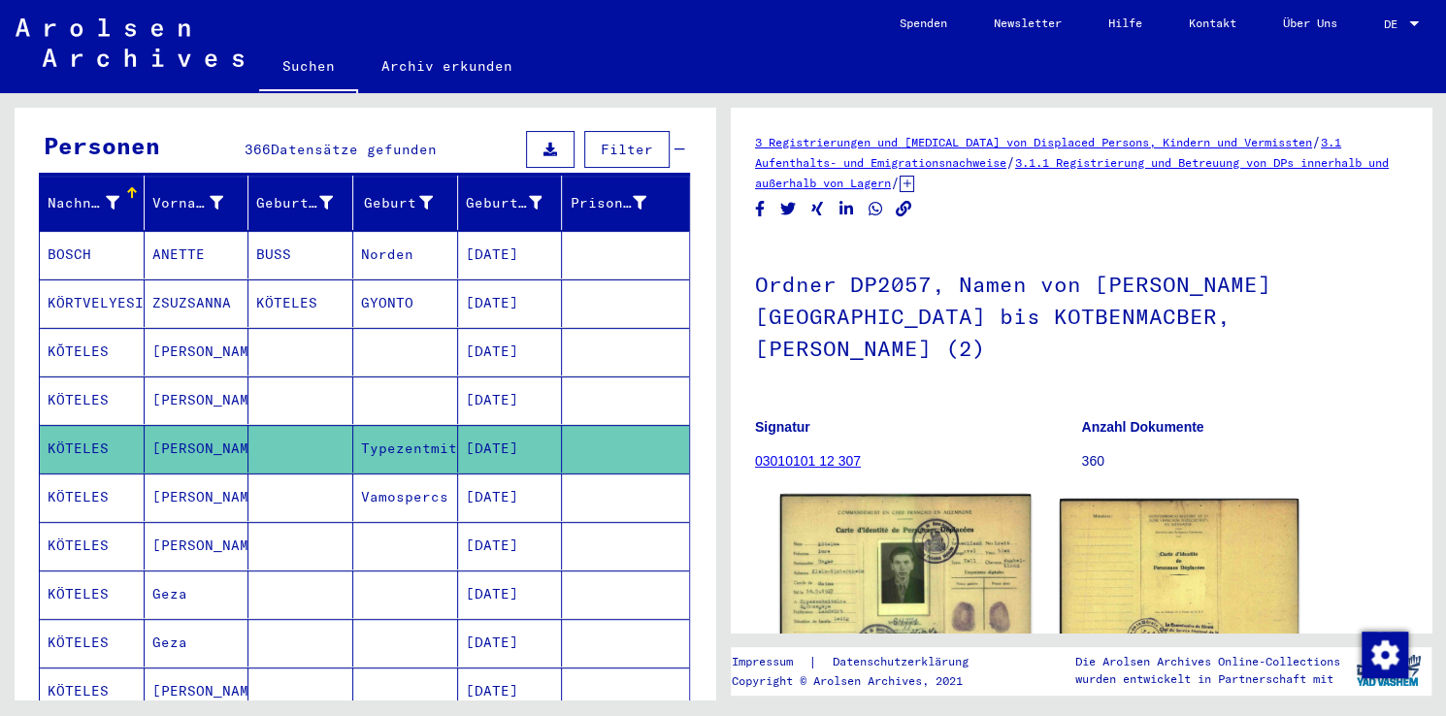
click at [874, 567] on img at bounding box center [905, 583] width 250 height 178
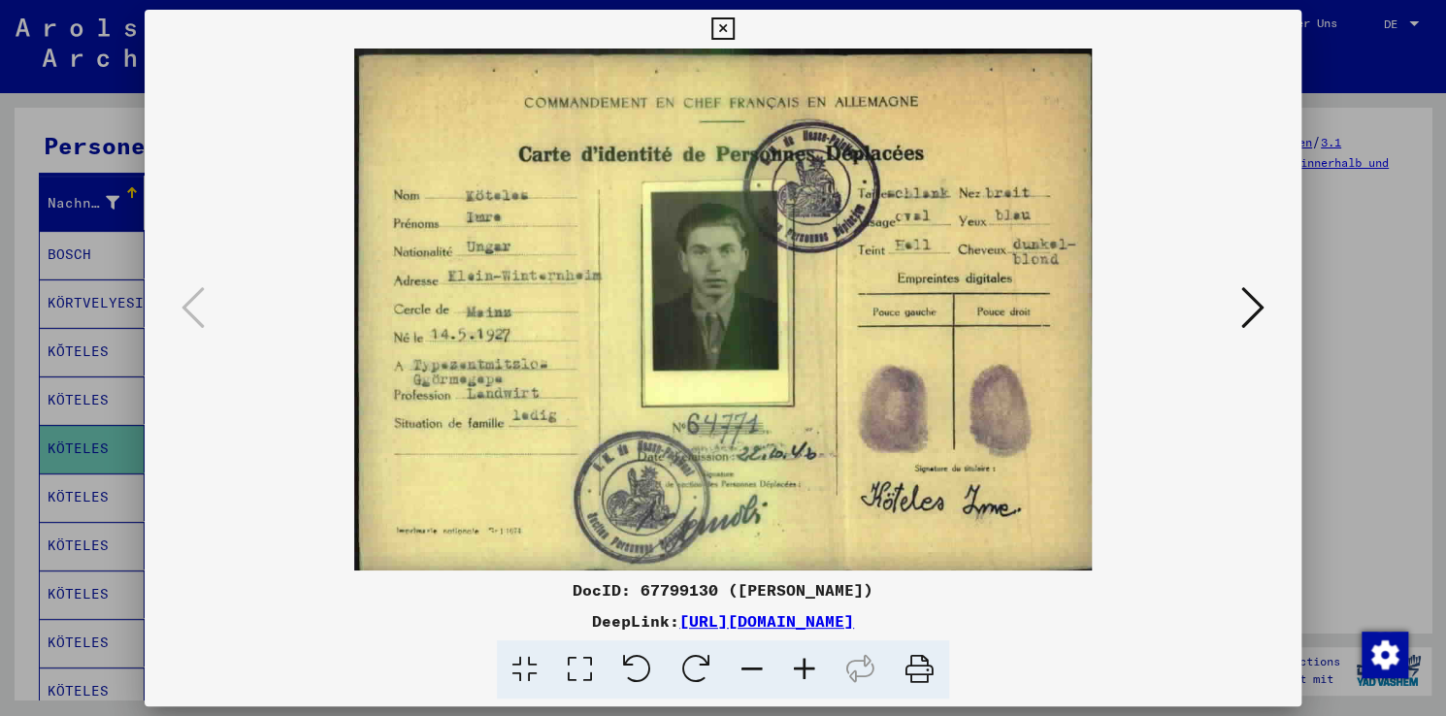
click at [1368, 426] on div at bounding box center [723, 358] width 1446 height 716
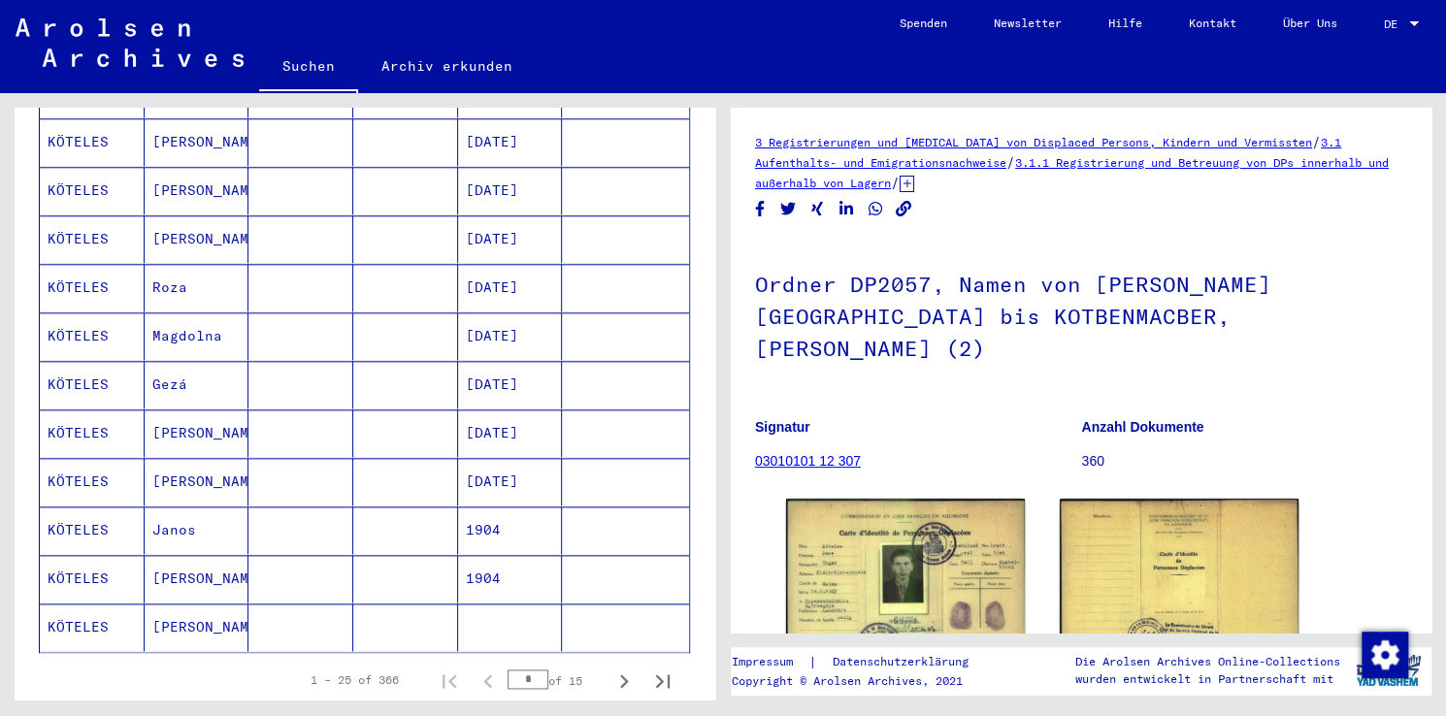
scroll to position [970, 0]
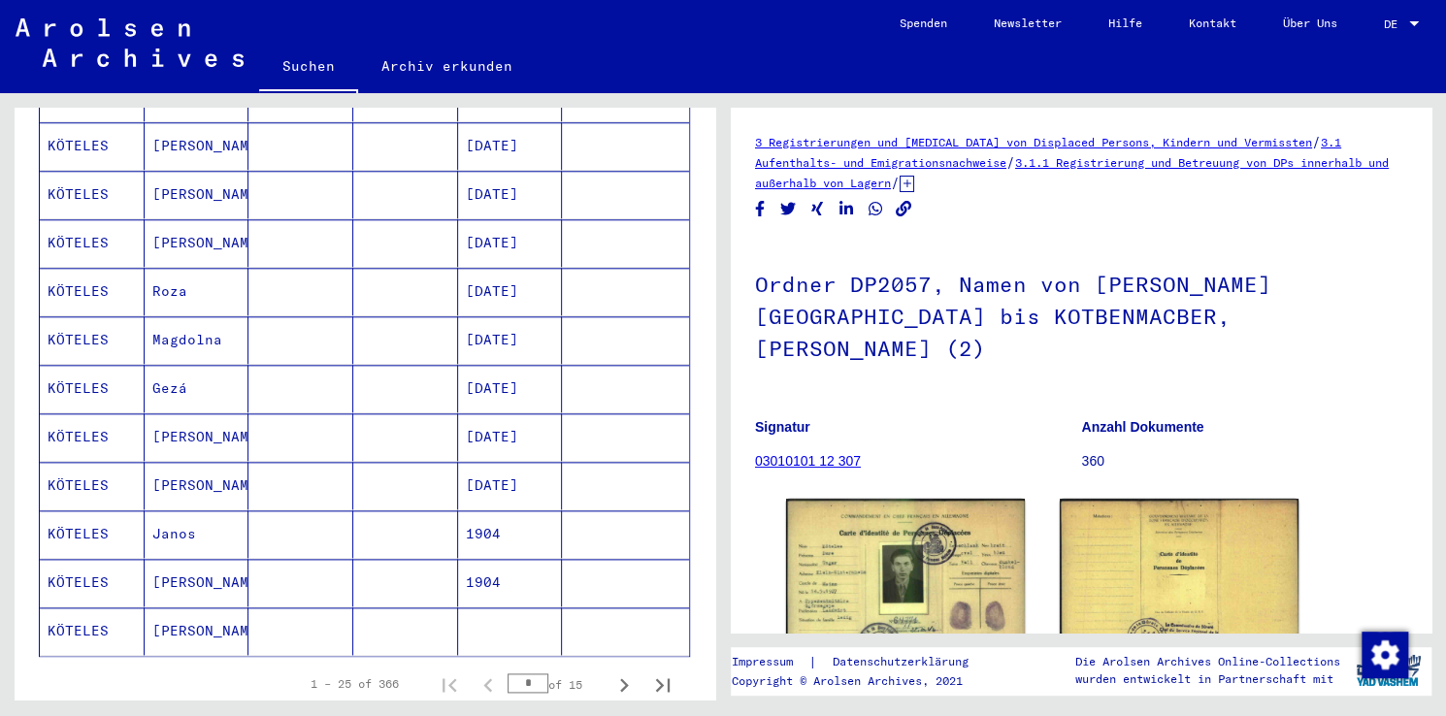
click at [72, 607] on mat-cell "KÖTELES" at bounding box center [92, 631] width 105 height 48
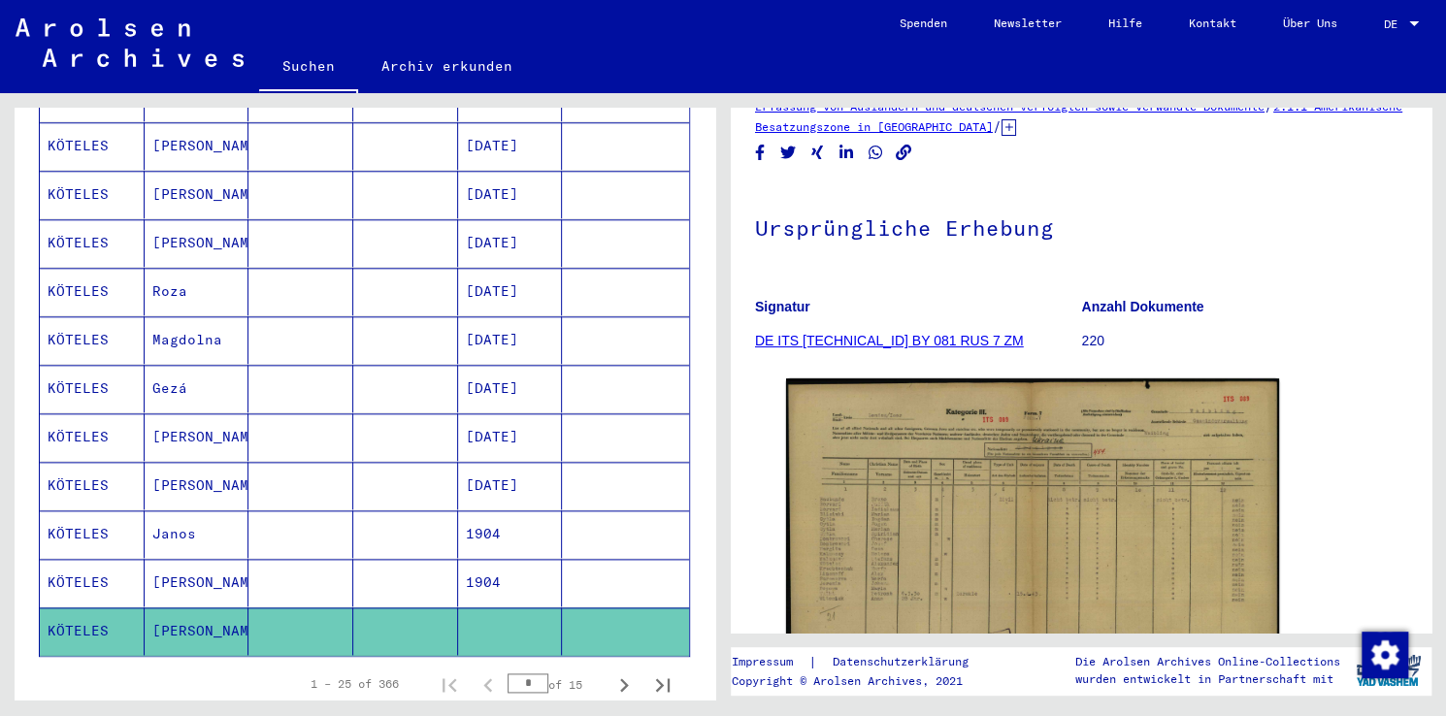
scroll to position [77, 0]
click at [65, 559] on mat-cell "KÖTELES" at bounding box center [92, 583] width 105 height 48
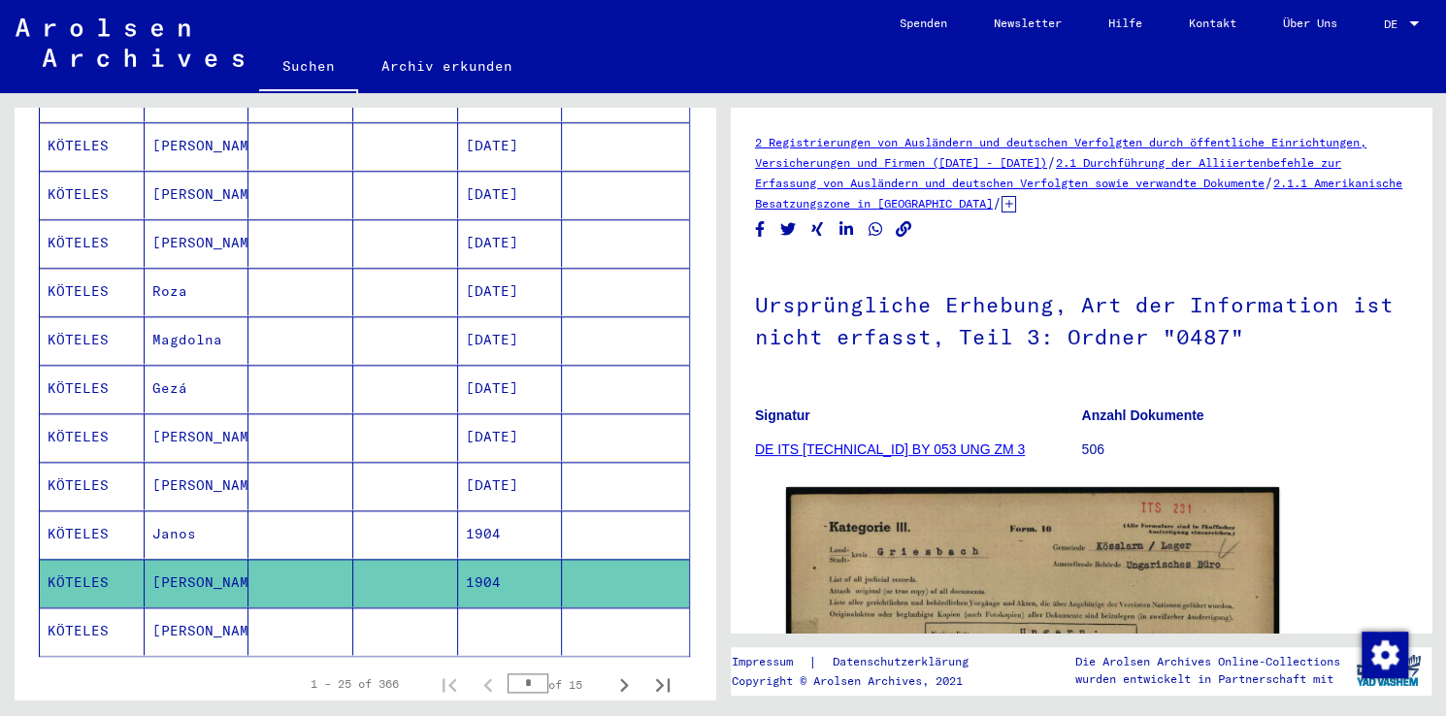
click at [86, 510] on mat-cell "KÖTELES" at bounding box center [92, 534] width 105 height 48
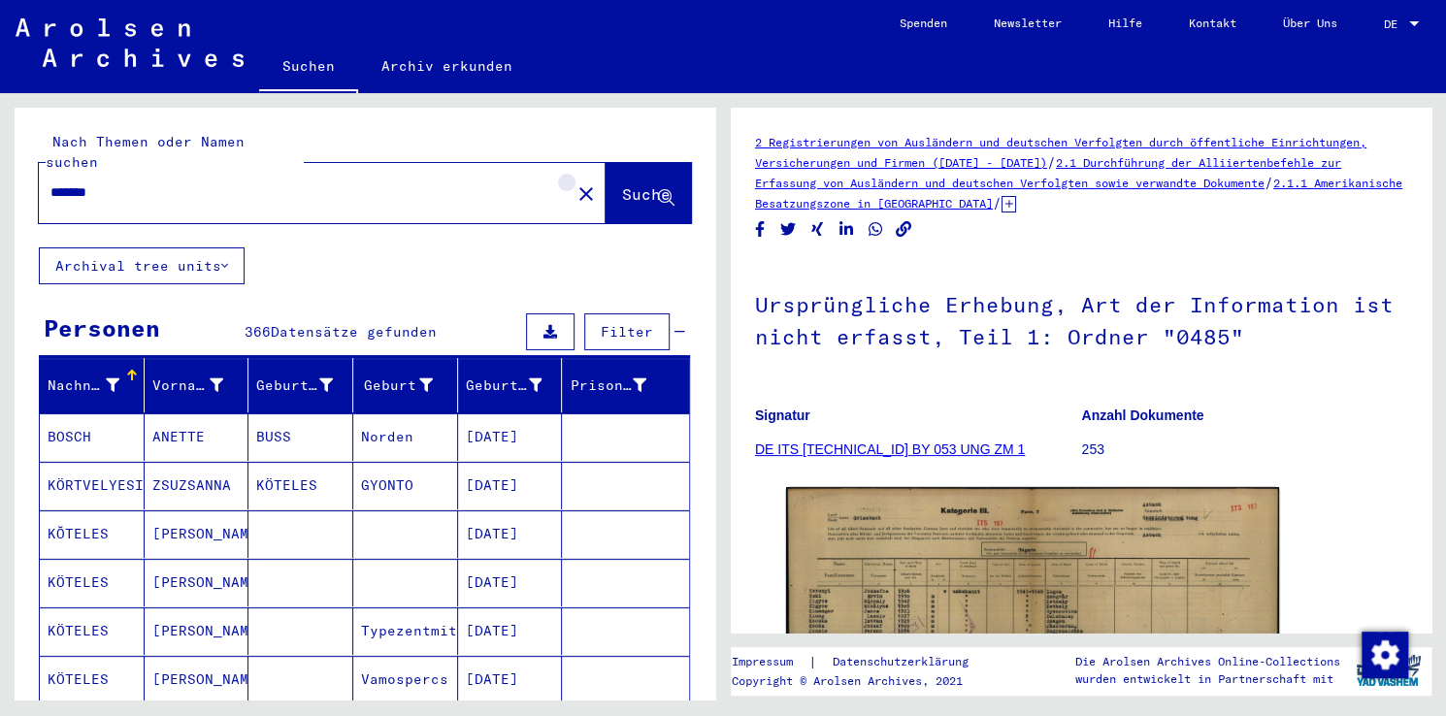
click at [574, 182] on mat-icon "close" at bounding box center [585, 193] width 23 height 23
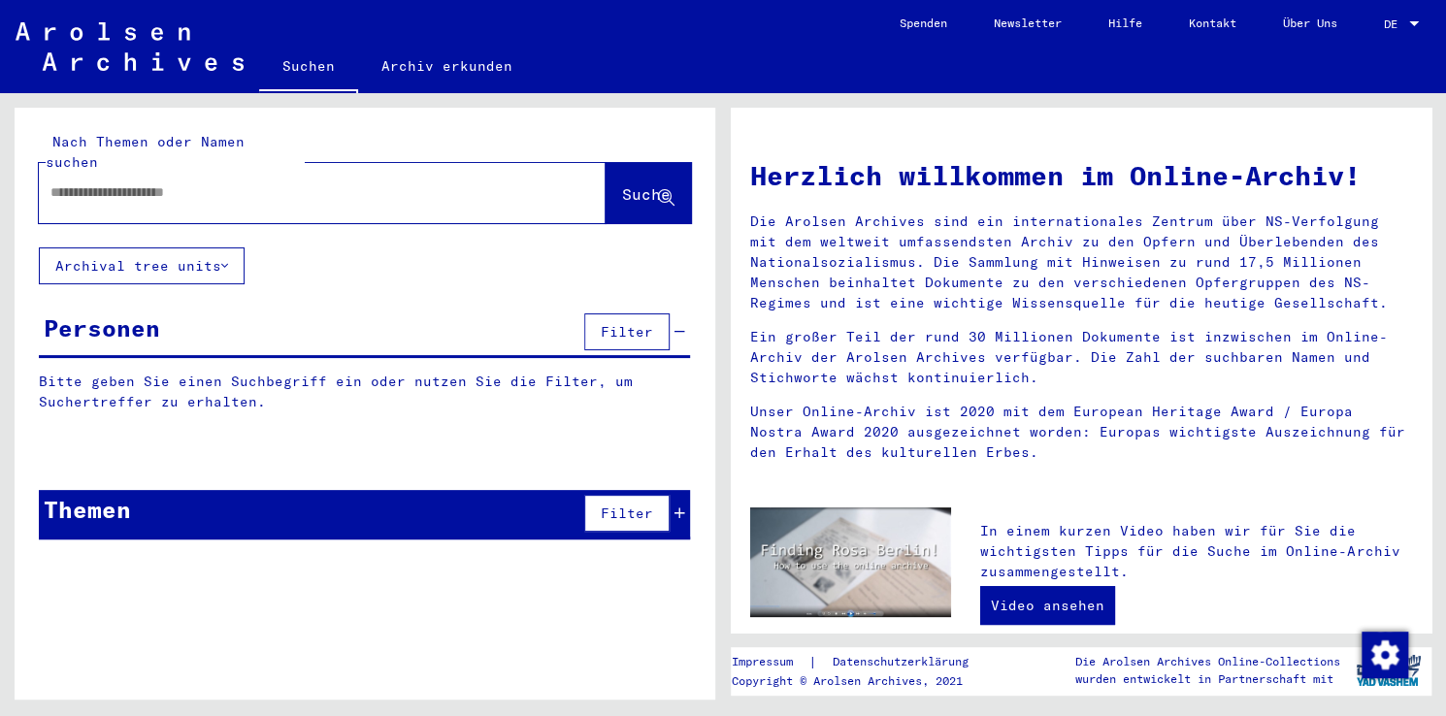
click at [462, 171] on div at bounding box center [293, 193] width 508 height 44
click at [390, 182] on input "text" at bounding box center [298, 192] width 497 height 20
type input "********"
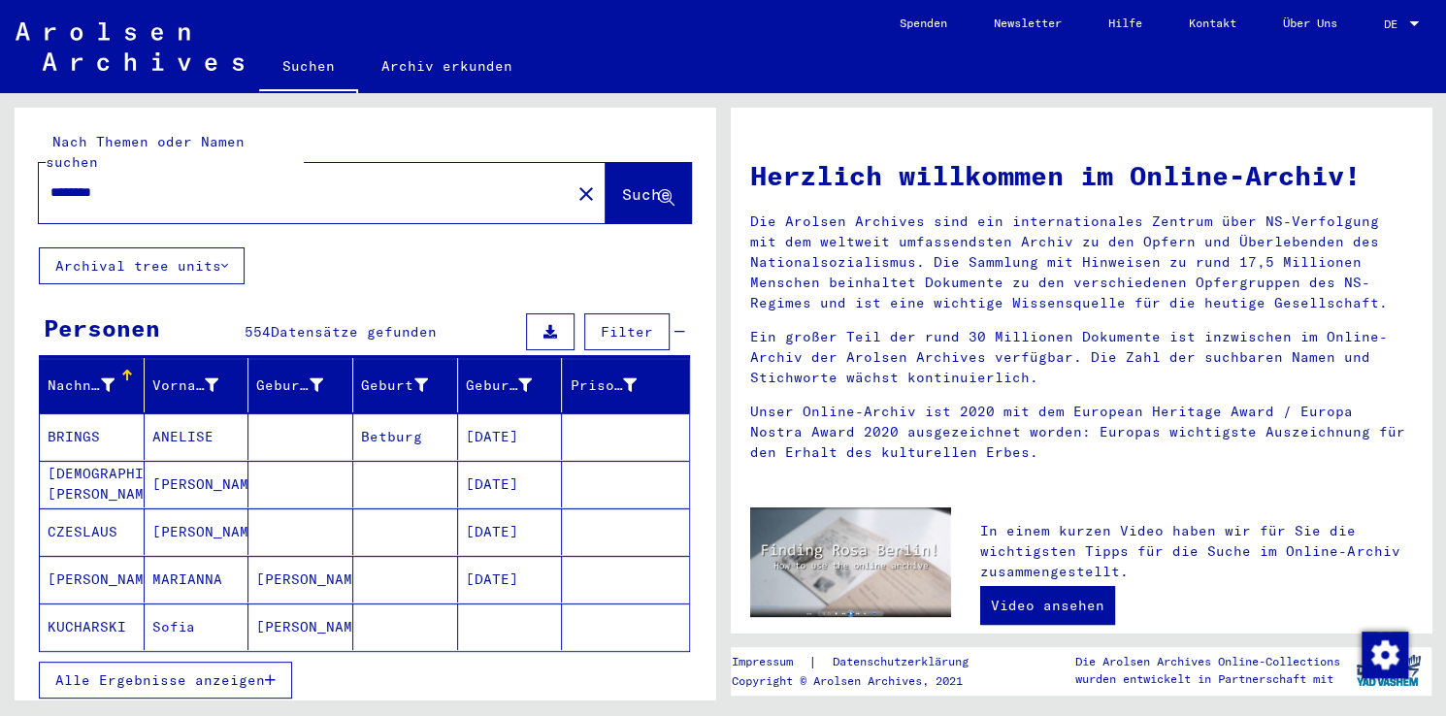
scroll to position [43, 0]
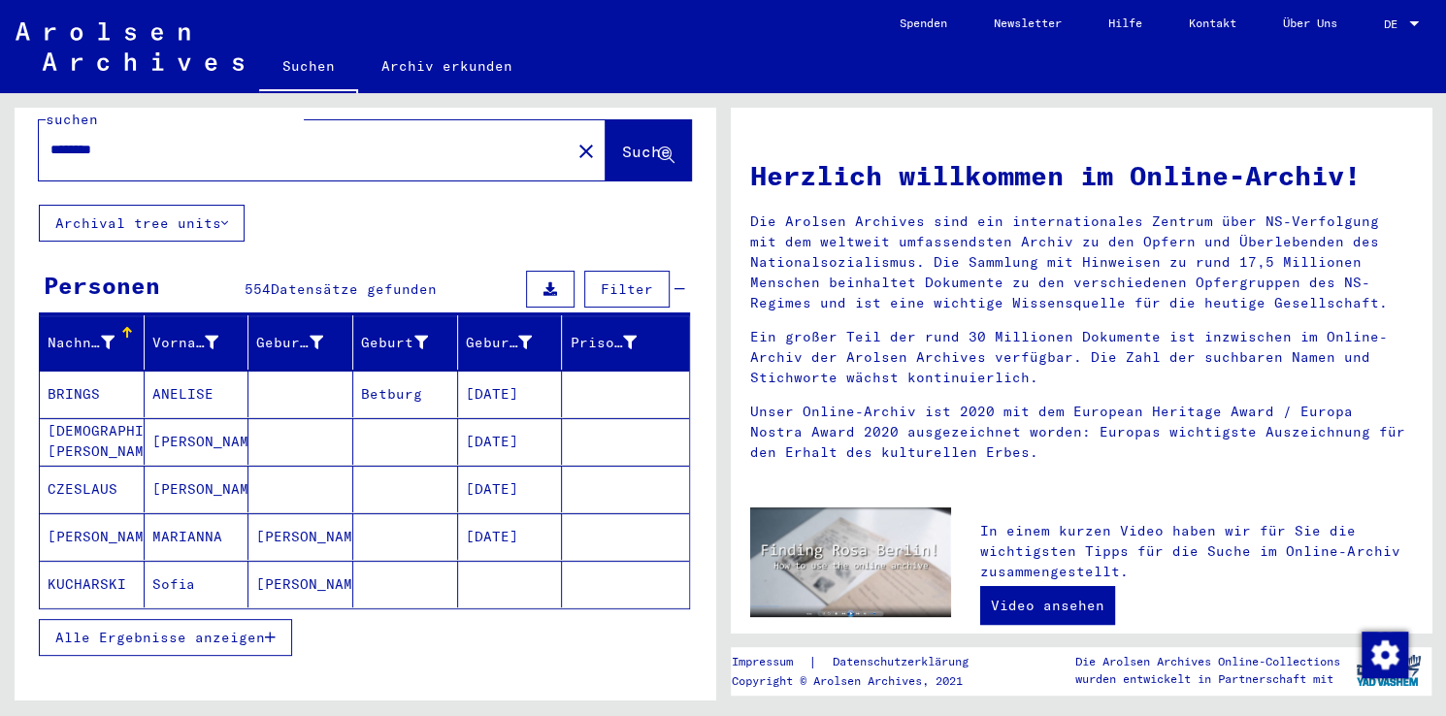
click at [99, 466] on mat-cell "CZESLAUS" at bounding box center [92, 489] width 105 height 47
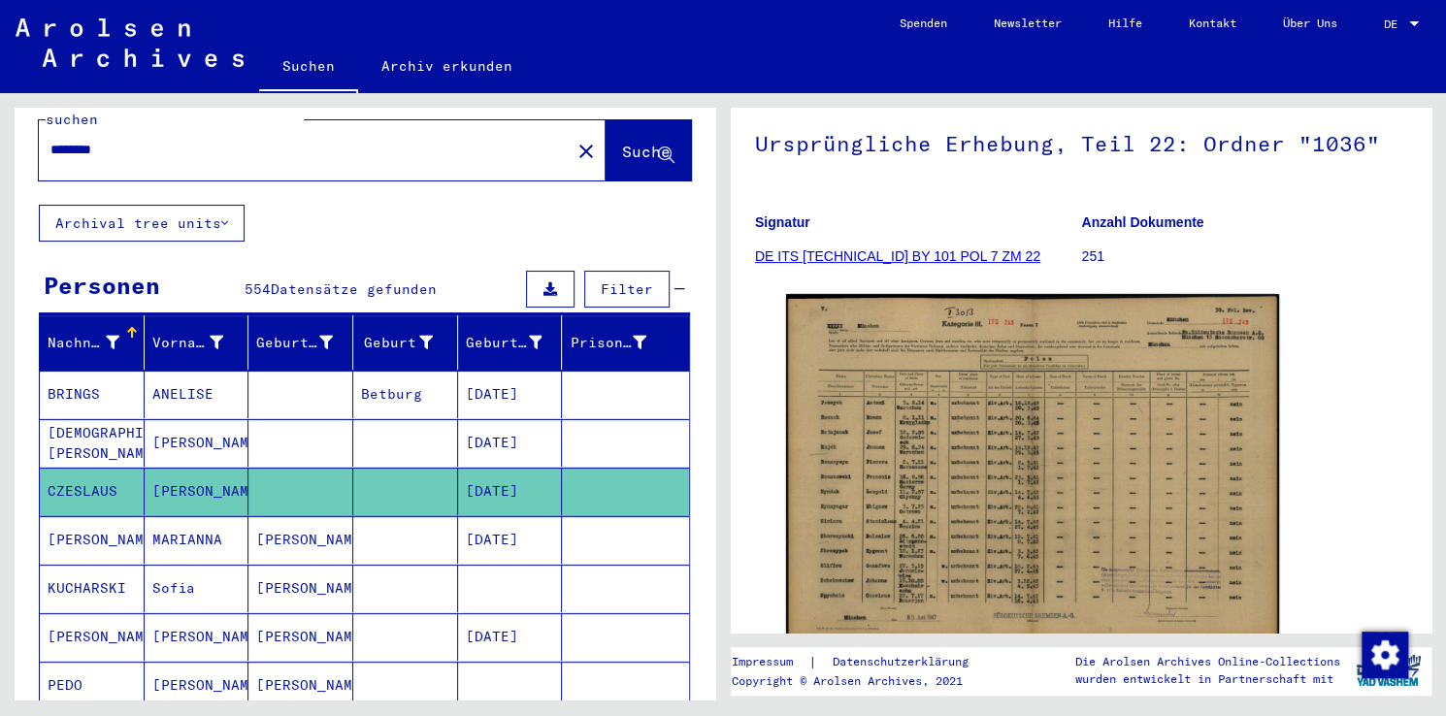
scroll to position [178, 0]
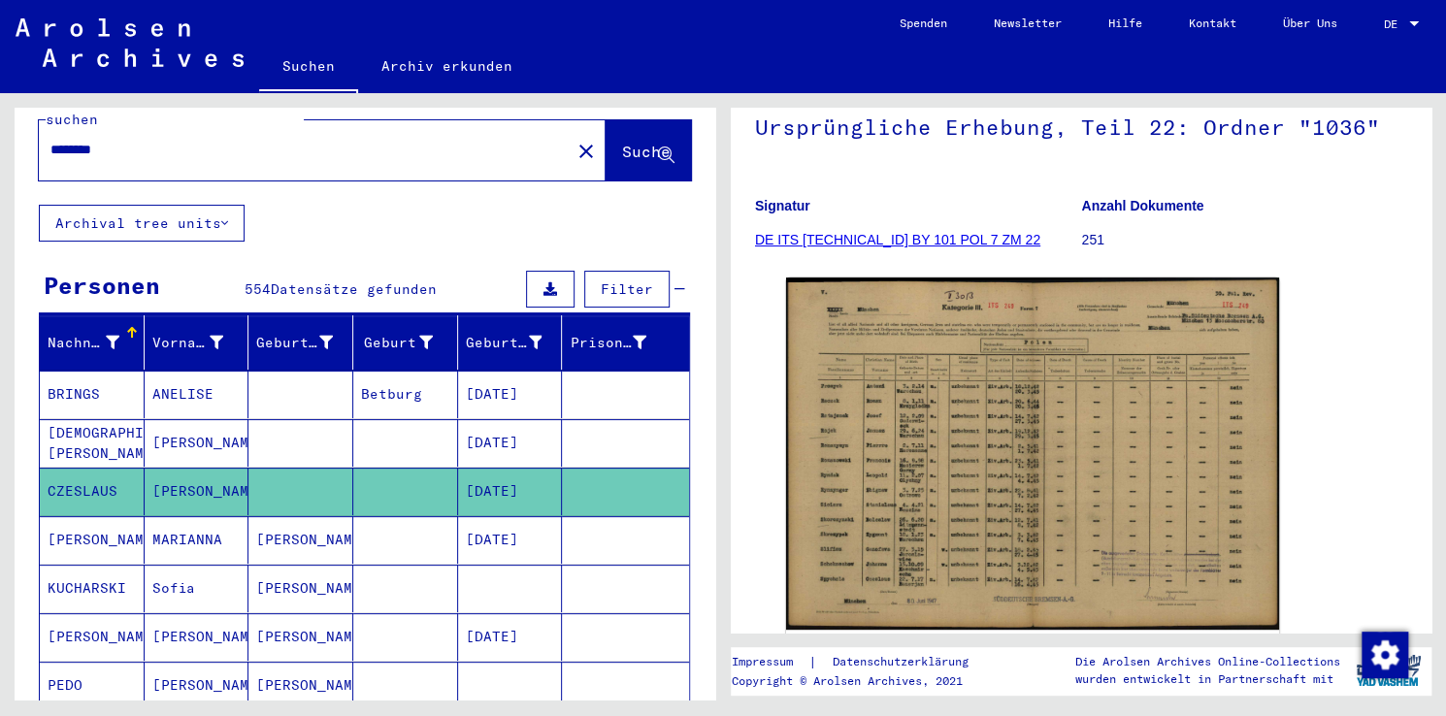
click at [69, 516] on mat-cell "[PERSON_NAME]" at bounding box center [92, 540] width 105 height 48
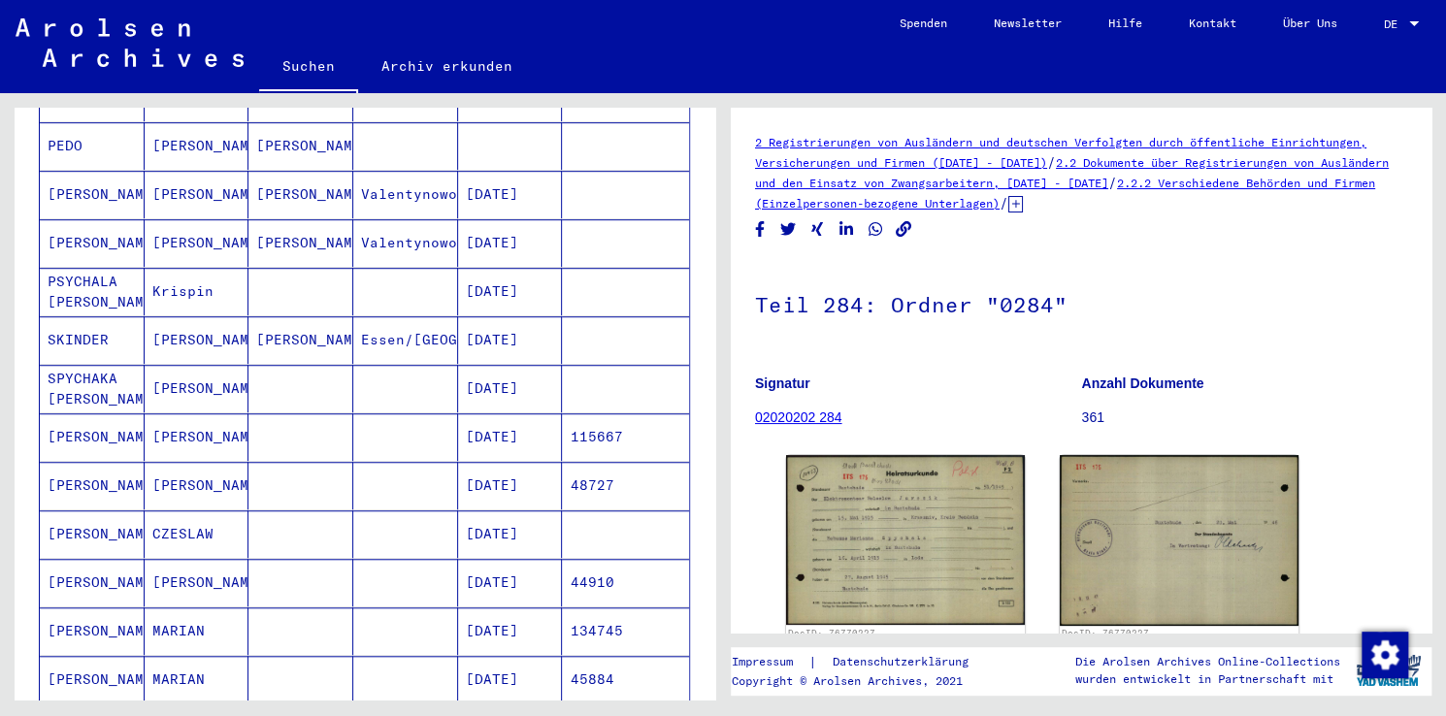
scroll to position [609, 0]
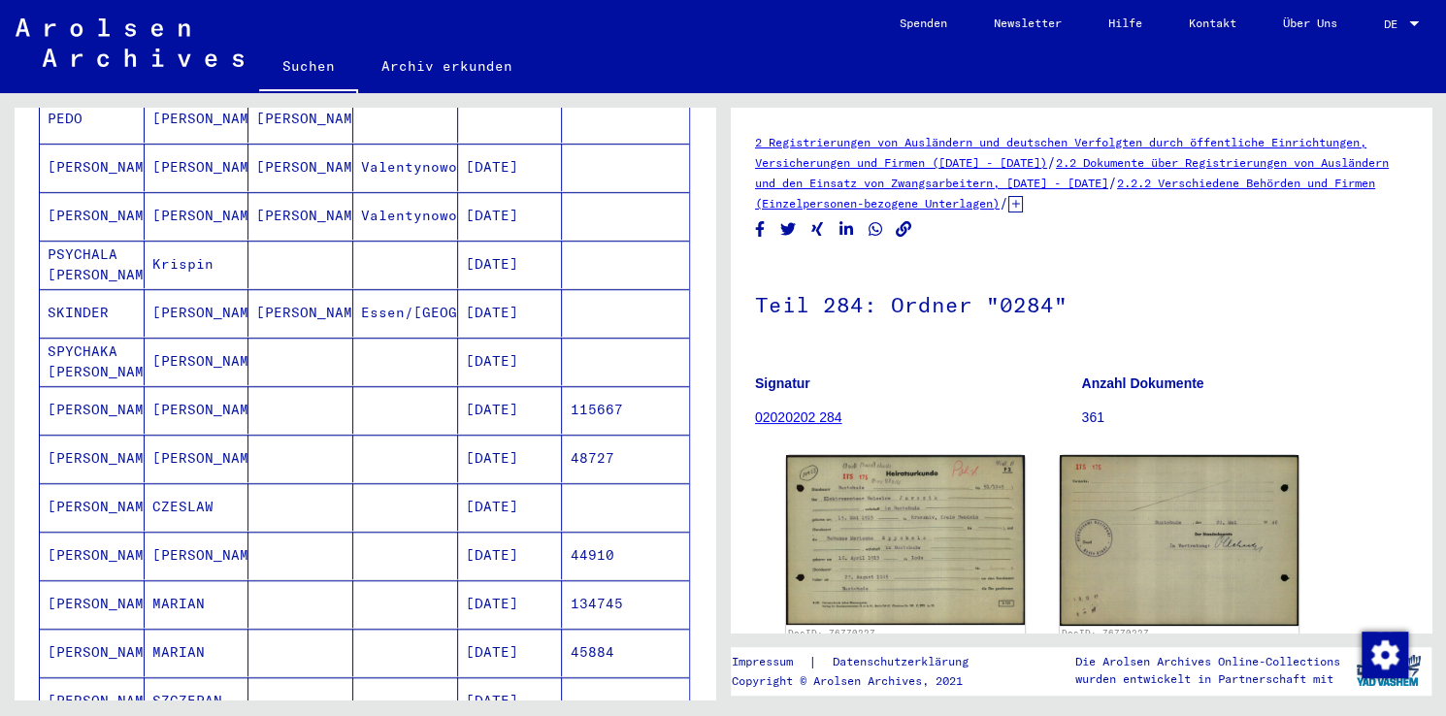
click at [94, 532] on mat-cell "[PERSON_NAME]" at bounding box center [92, 556] width 105 height 48
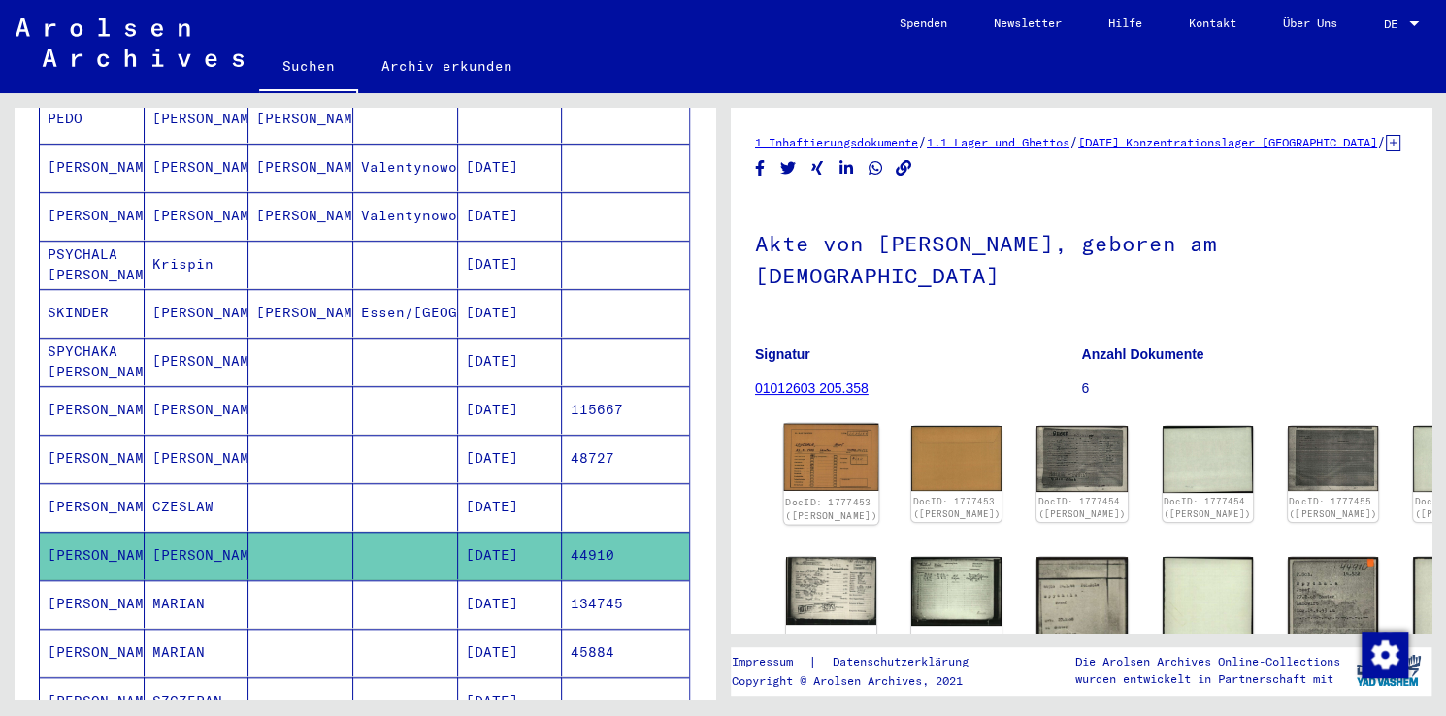
click at [828, 441] on img at bounding box center [831, 457] width 95 height 67
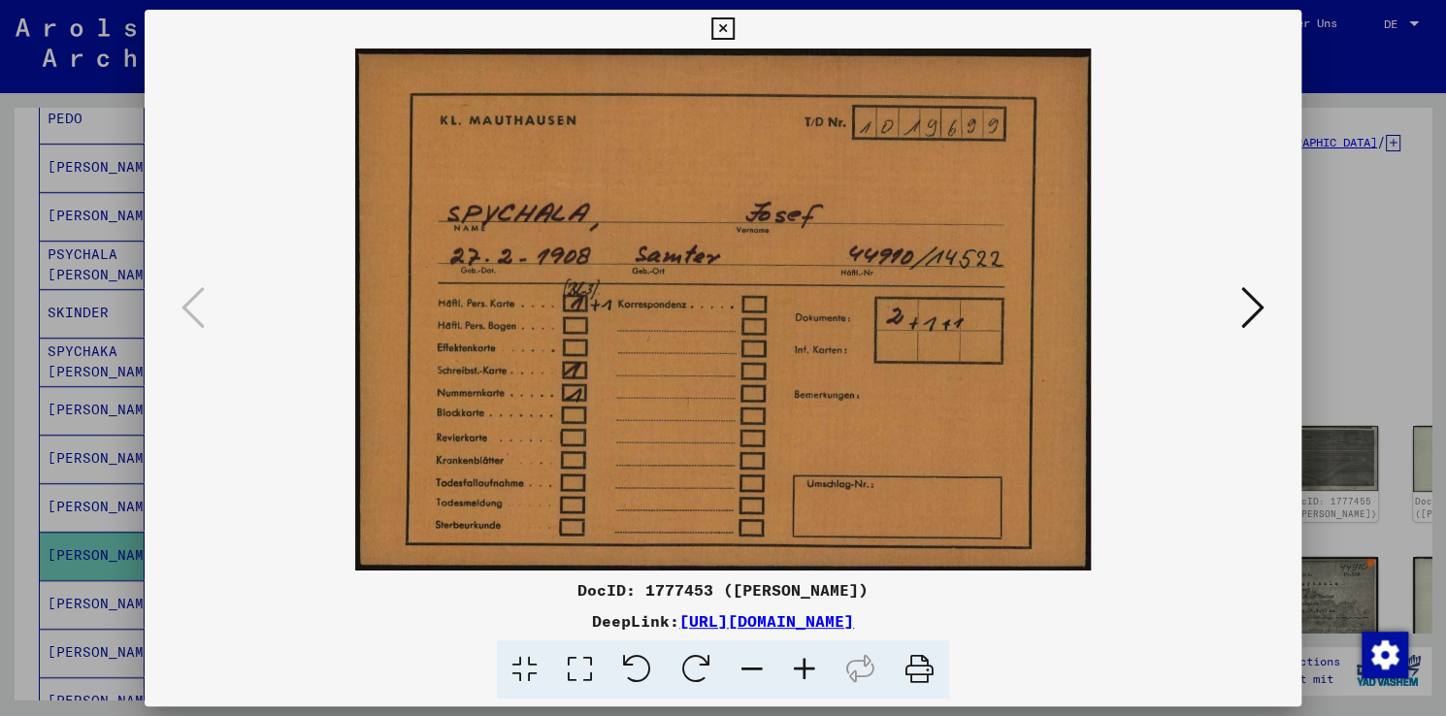
click at [1243, 293] on icon at bounding box center [1252, 307] width 23 height 47
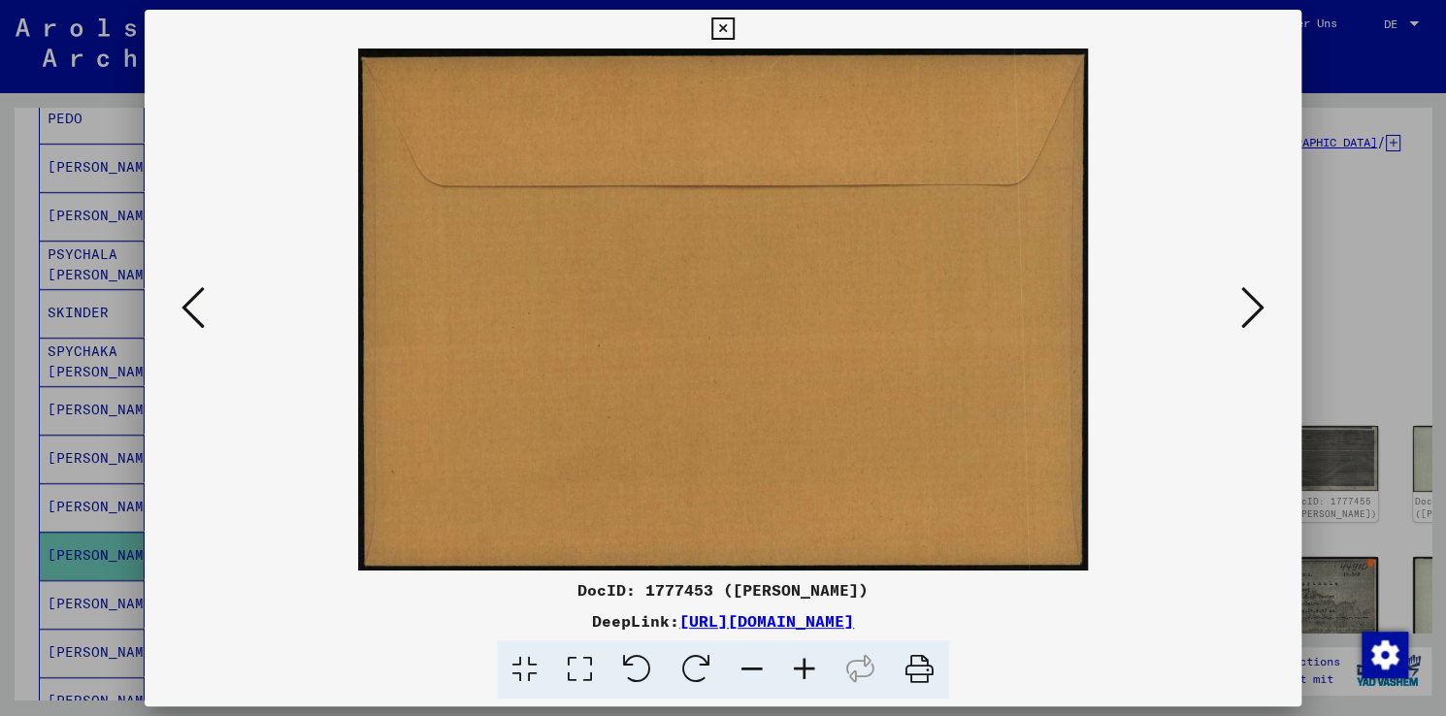
click at [1243, 293] on icon at bounding box center [1252, 307] width 23 height 47
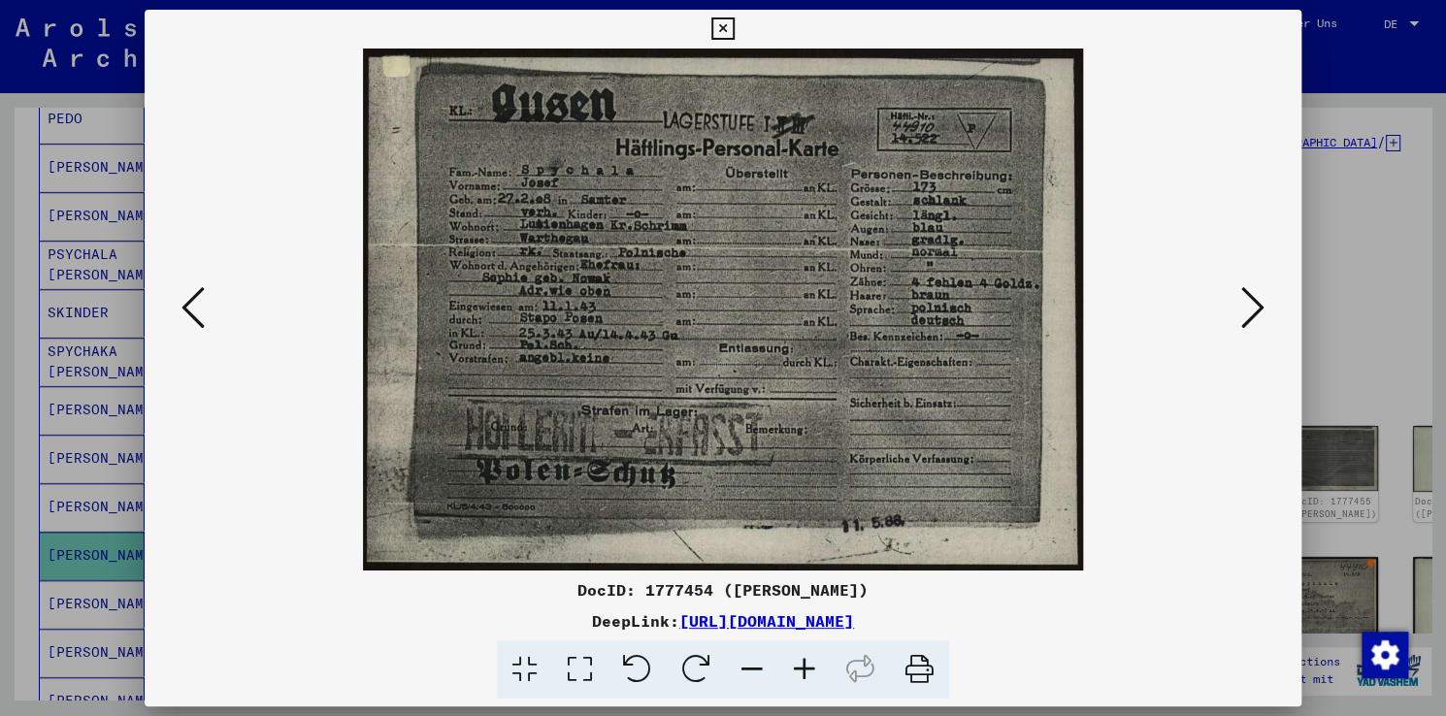
click at [1243, 293] on icon at bounding box center [1252, 307] width 23 height 47
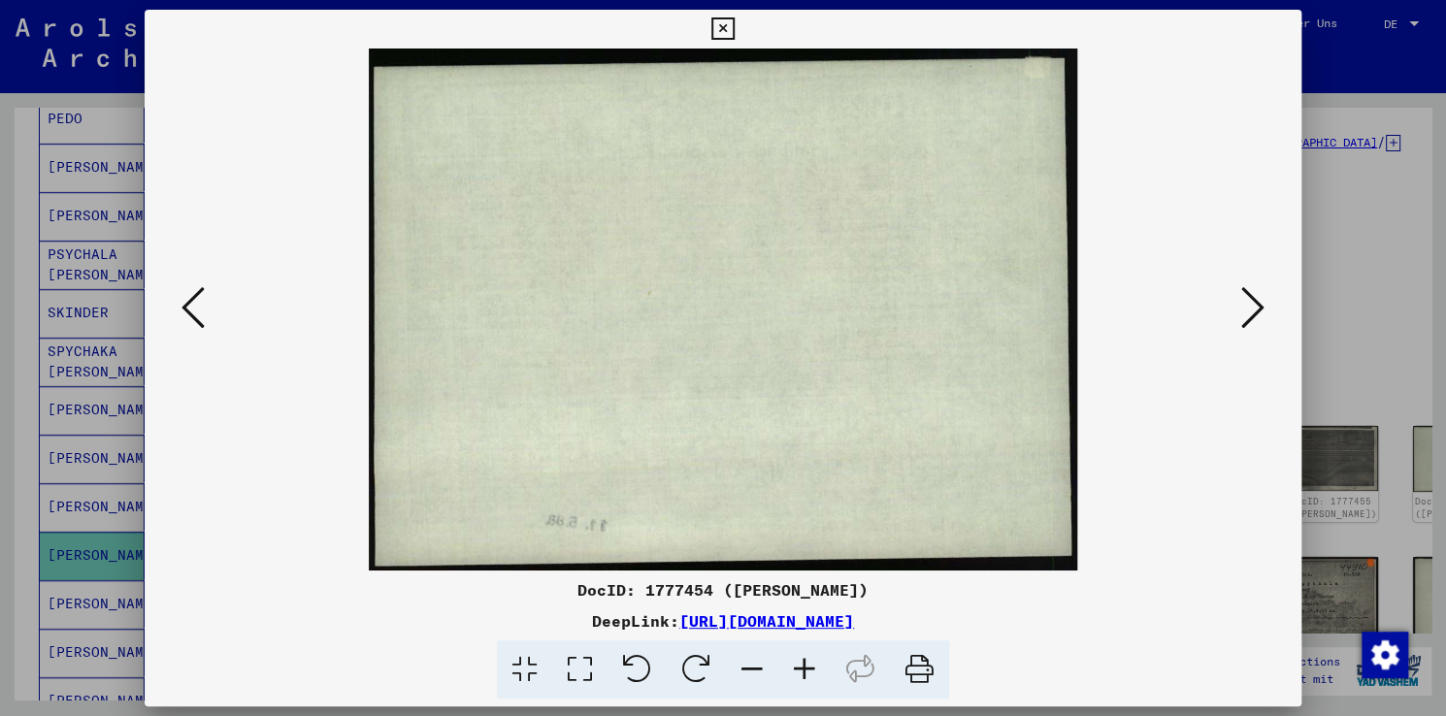
click at [1243, 293] on icon at bounding box center [1252, 307] width 23 height 47
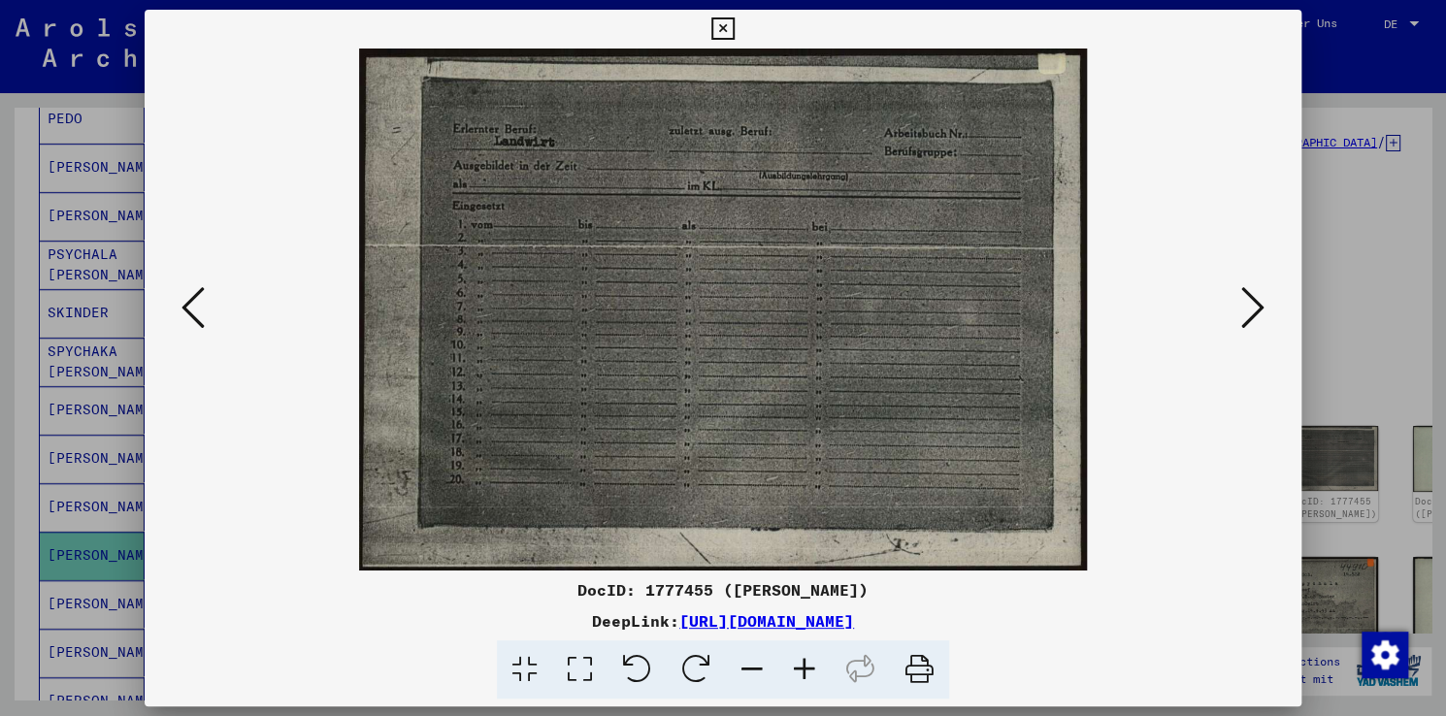
click at [1243, 293] on icon at bounding box center [1252, 307] width 23 height 47
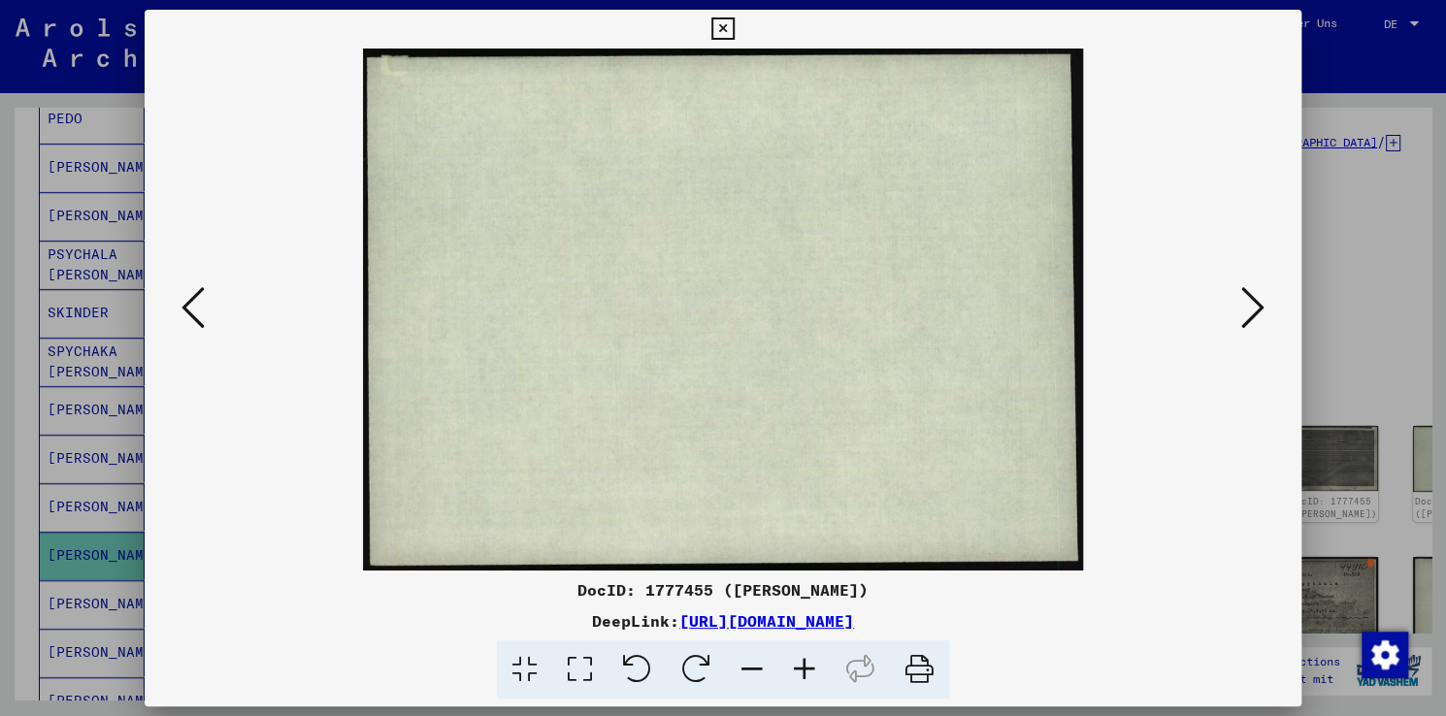
click at [1243, 293] on icon at bounding box center [1252, 307] width 23 height 47
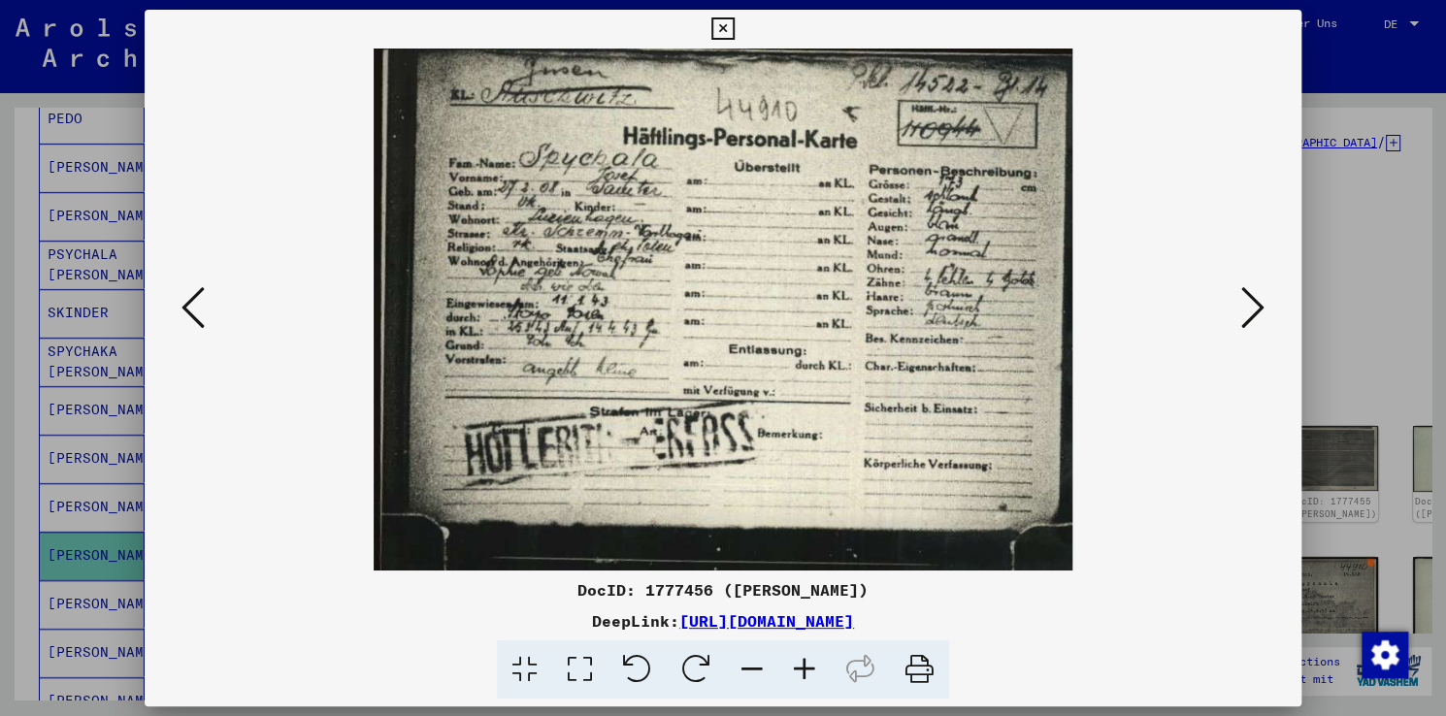
click at [1243, 293] on icon at bounding box center [1252, 307] width 23 height 47
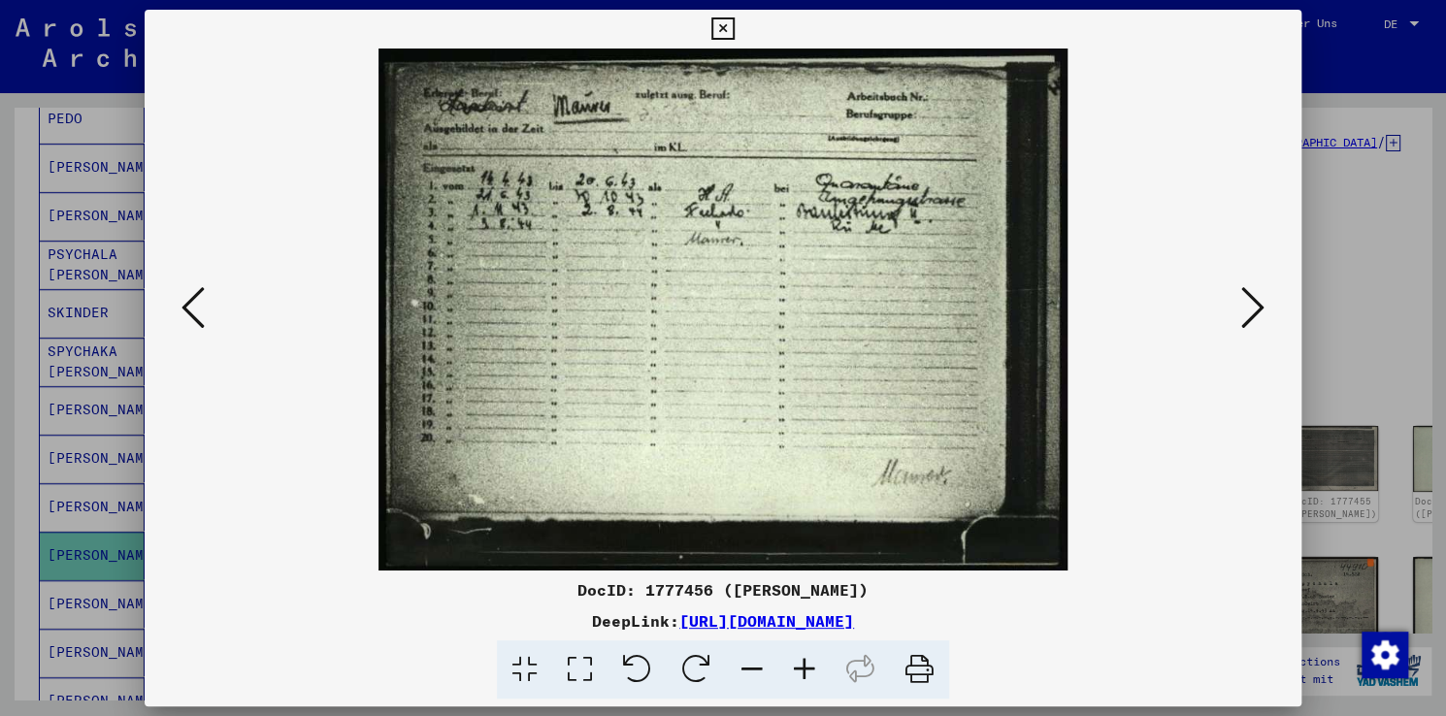
click at [1243, 293] on icon at bounding box center [1252, 307] width 23 height 47
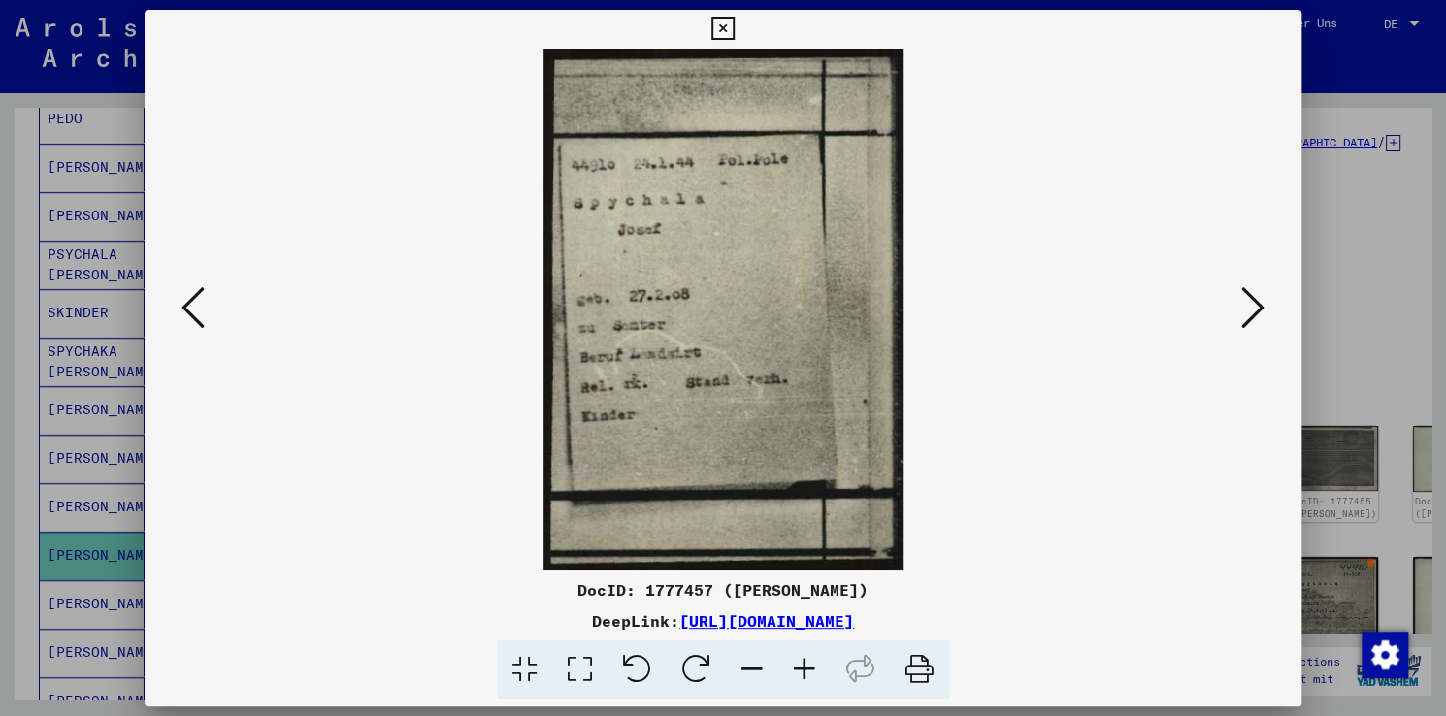
click at [1243, 293] on icon at bounding box center [1252, 307] width 23 height 47
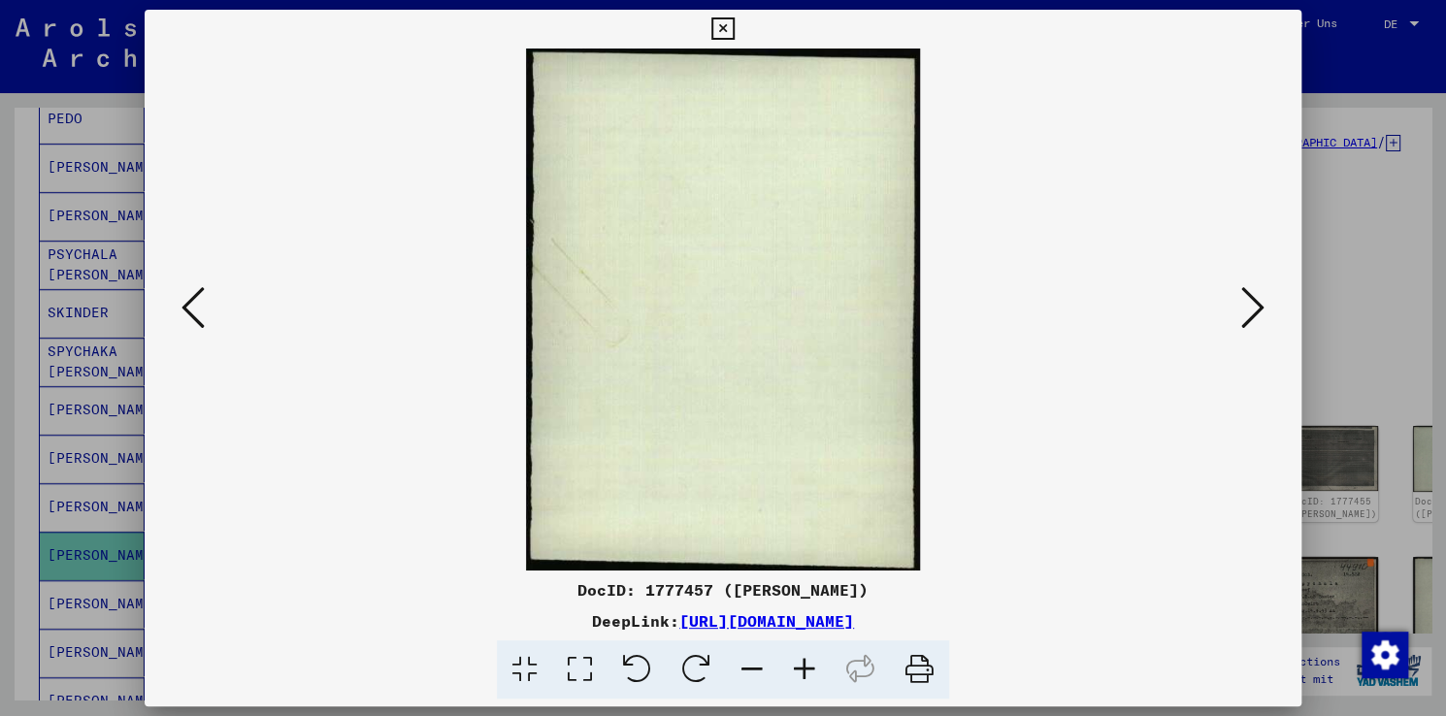
click at [1243, 293] on icon at bounding box center [1252, 307] width 23 height 47
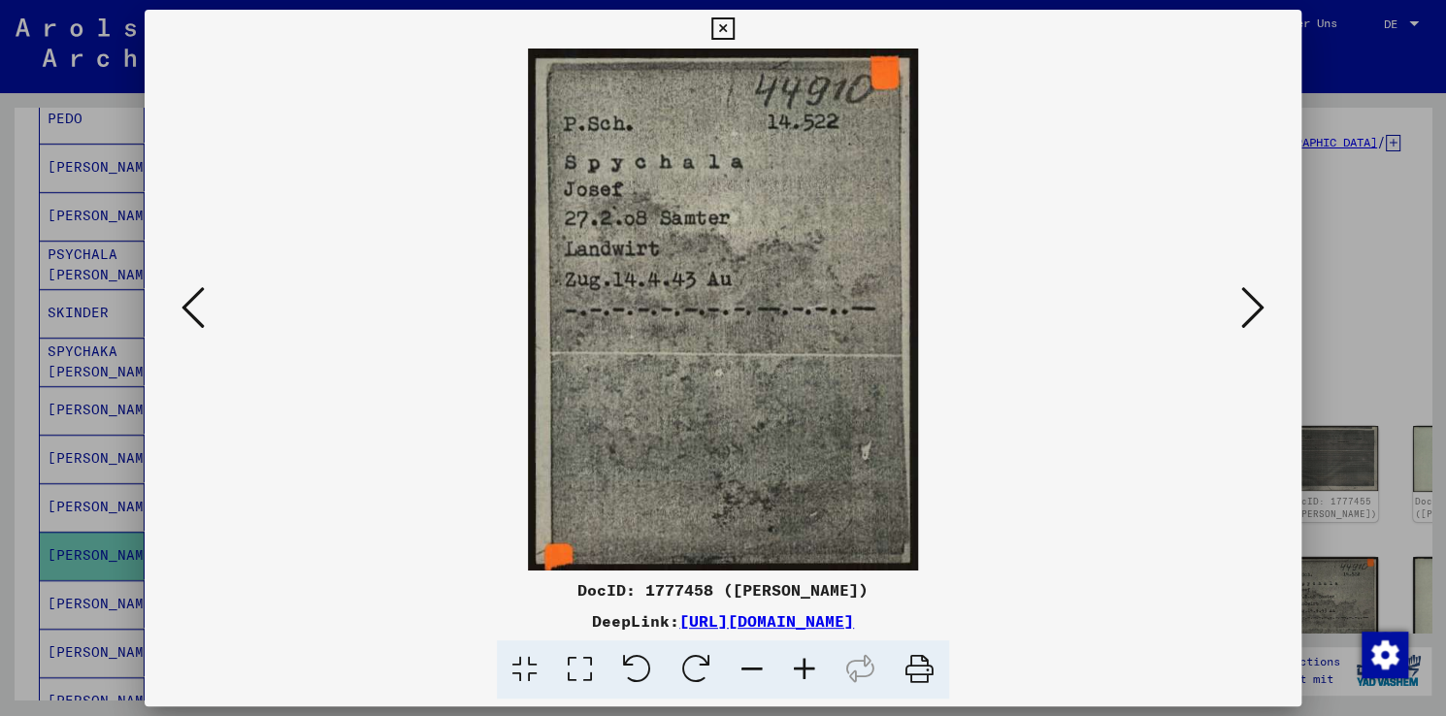
click at [1243, 293] on icon at bounding box center [1252, 307] width 23 height 47
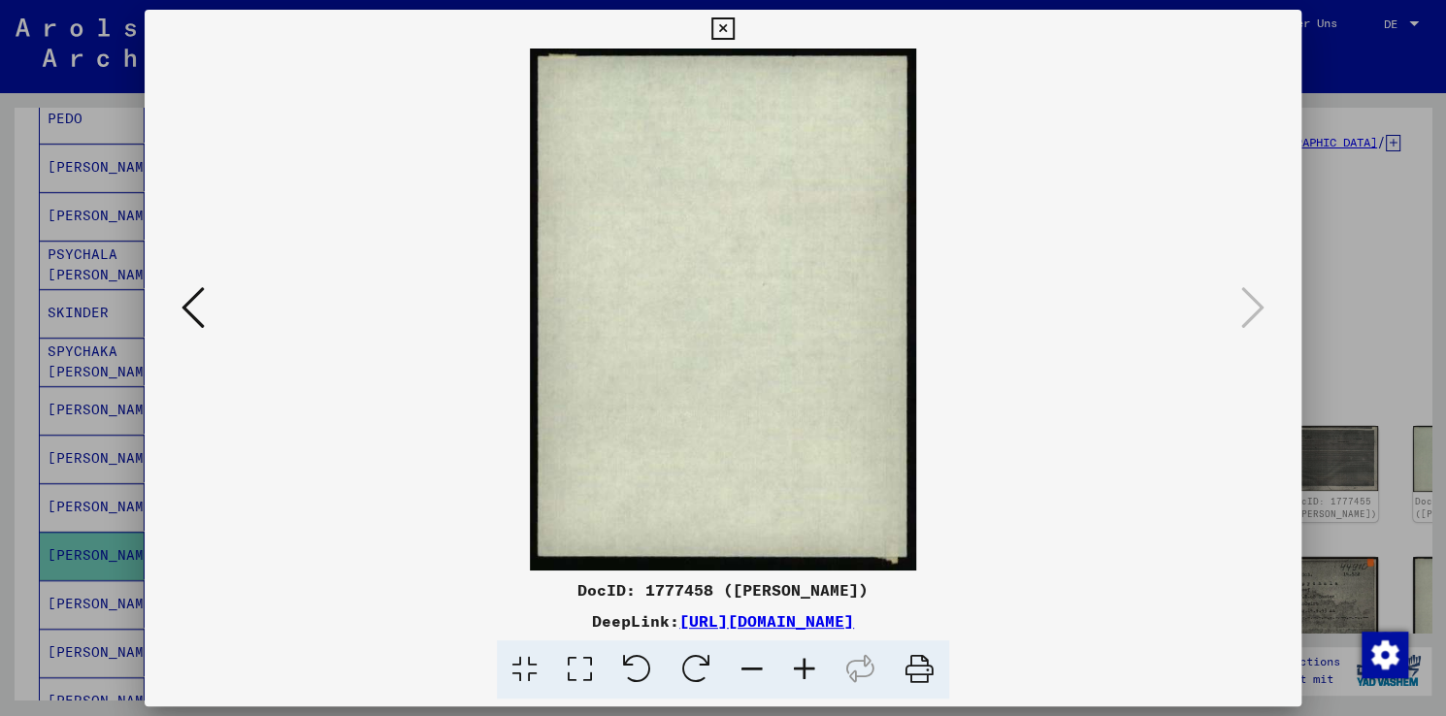
click at [1358, 306] on div at bounding box center [723, 358] width 1446 height 716
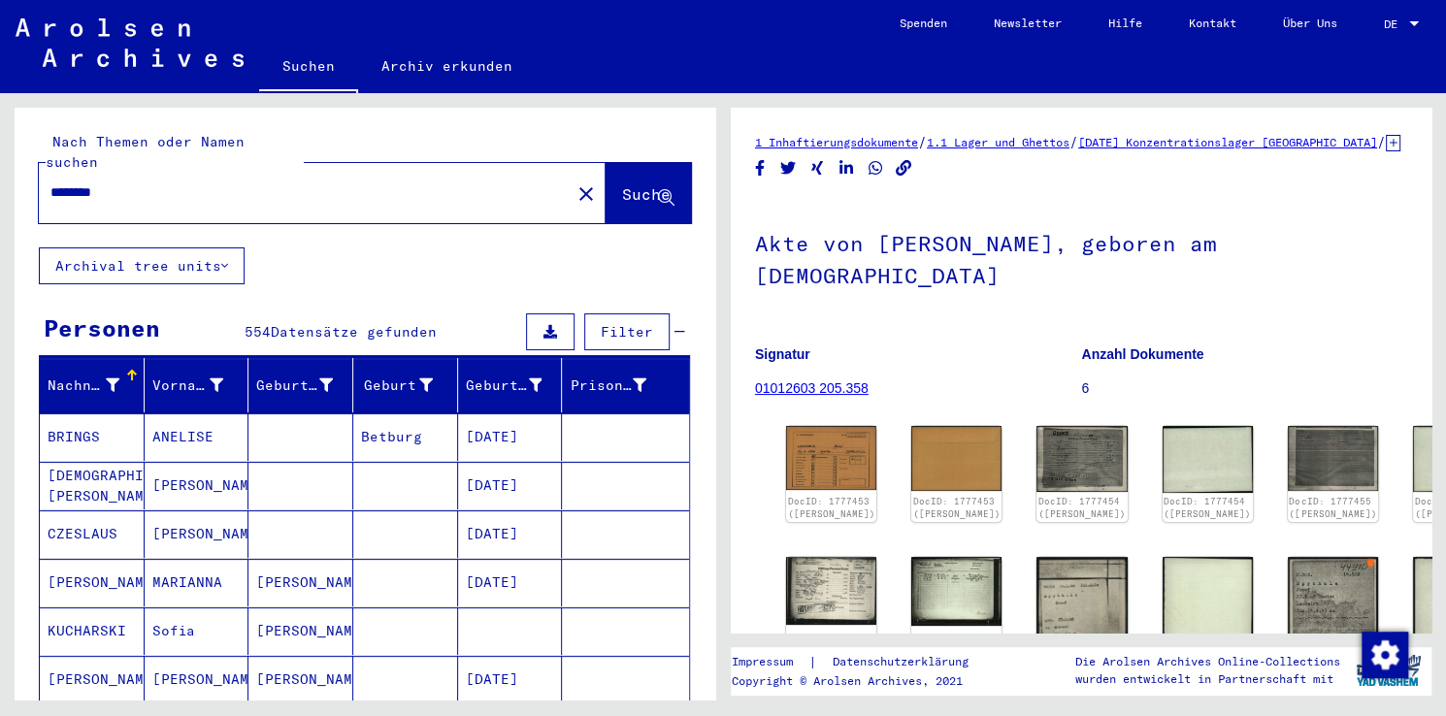
click at [574, 182] on mat-icon "close" at bounding box center [585, 193] width 23 height 23
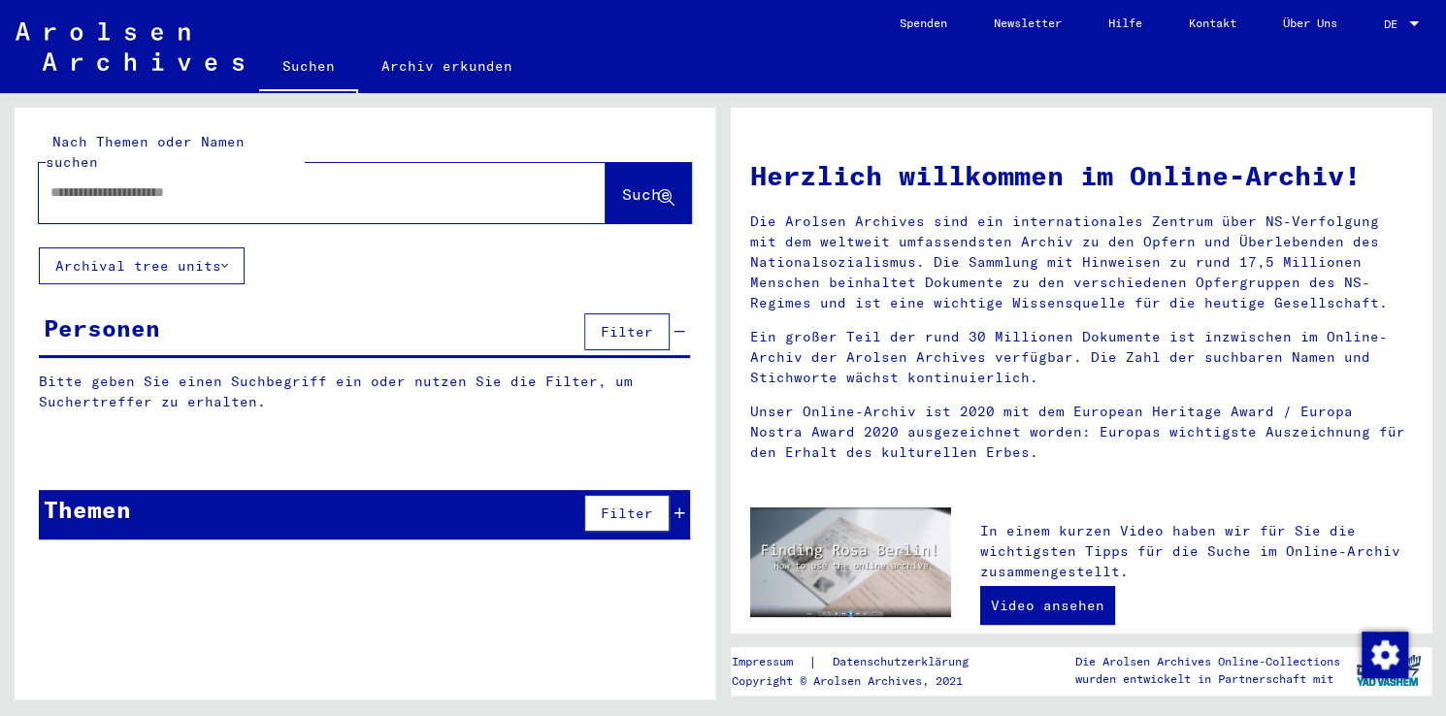
click at [389, 182] on input "text" at bounding box center [298, 192] width 497 height 20
click at [264, 182] on input "text" at bounding box center [298, 192] width 497 height 20
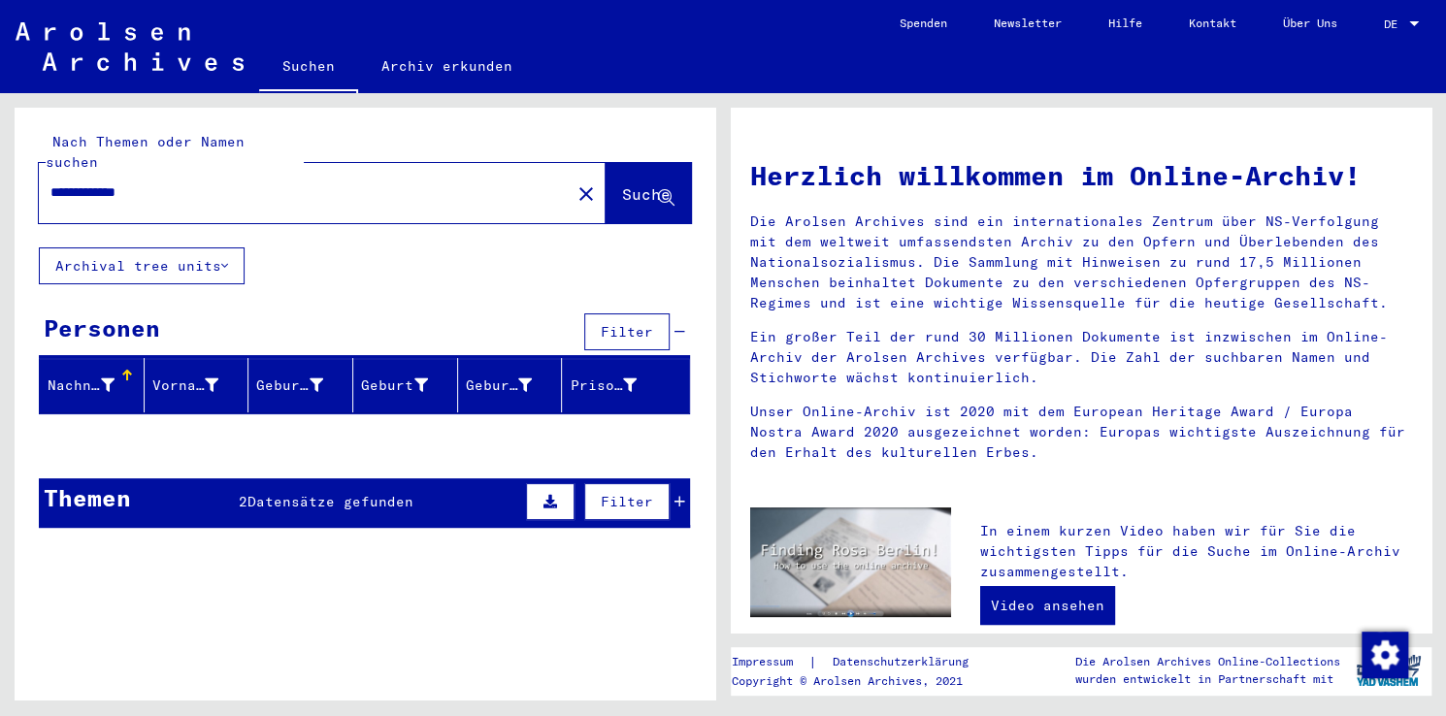
click at [640, 184] on span "Suche" at bounding box center [646, 193] width 49 height 19
click at [622, 184] on span "Suche" at bounding box center [646, 193] width 49 height 19
click at [421, 182] on input "**********" at bounding box center [298, 192] width 497 height 20
click at [108, 182] on input "**********" at bounding box center [298, 192] width 497 height 20
click at [101, 182] on input "**********" at bounding box center [298, 192] width 497 height 20
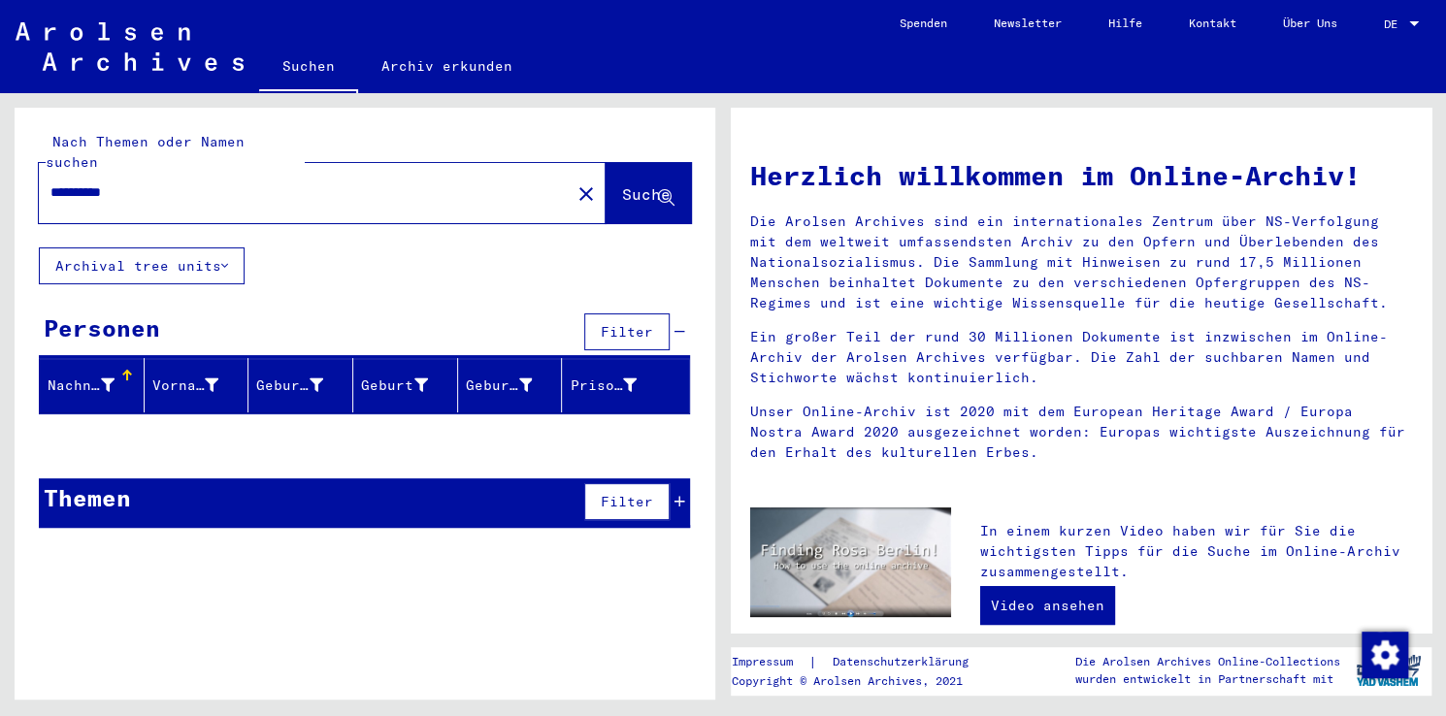
type input "**********"
